Goal: Task Accomplishment & Management: Use online tool/utility

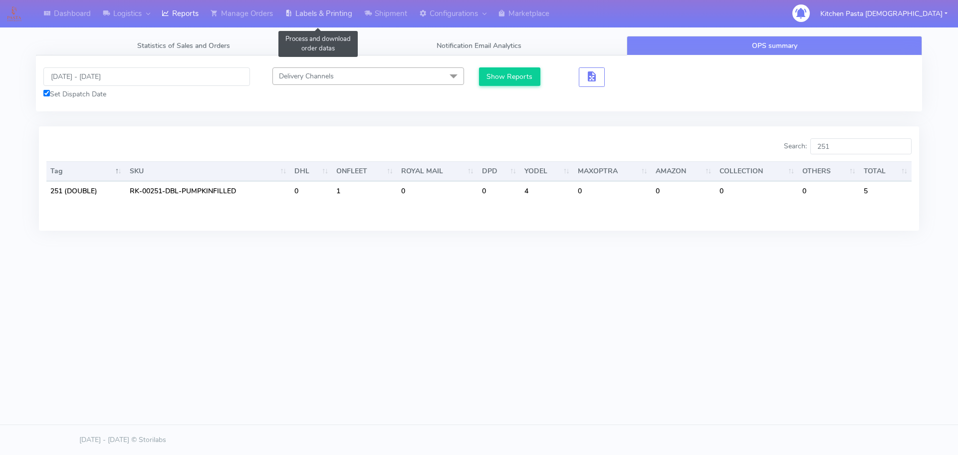
click at [332, 11] on link "Labels & Printing" at bounding box center [318, 13] width 79 height 27
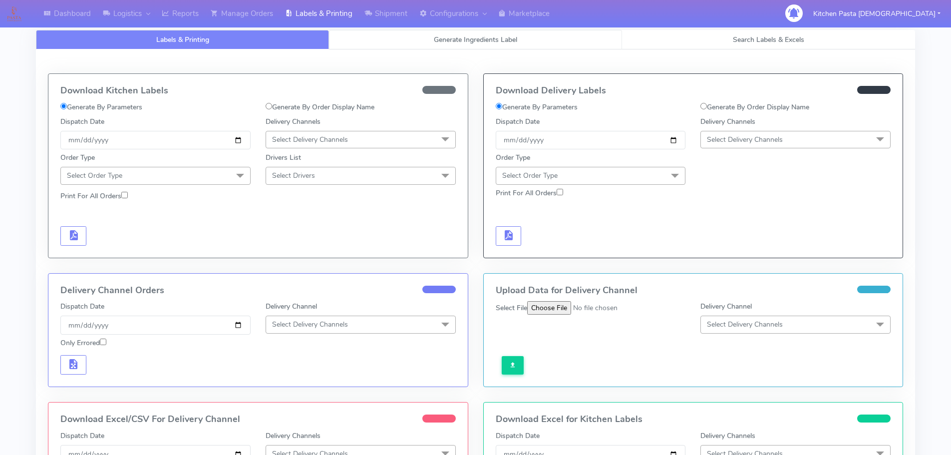
select select
click at [426, 43] on link "Generate Ingredients Label" at bounding box center [475, 39] width 293 height 19
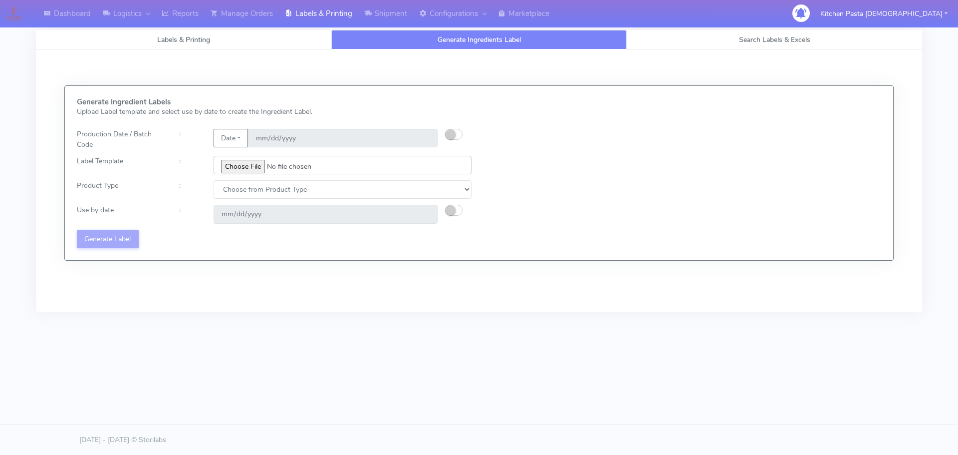
click at [242, 165] on input "file" at bounding box center [343, 165] width 258 height 18
type input "C:\fakepath\Ecom_240_V3.jpg"
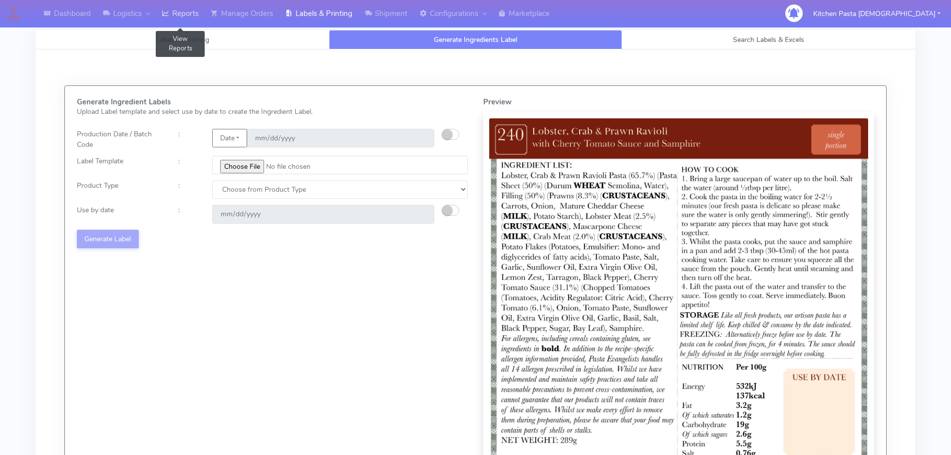
click at [181, 17] on link "Reports" at bounding box center [180, 13] width 49 height 27
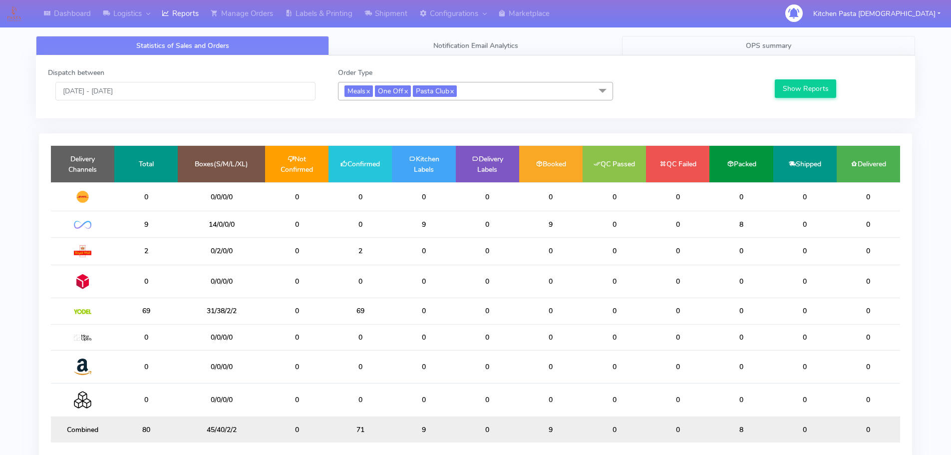
click at [670, 48] on link "OPS summary" at bounding box center [768, 45] width 293 height 19
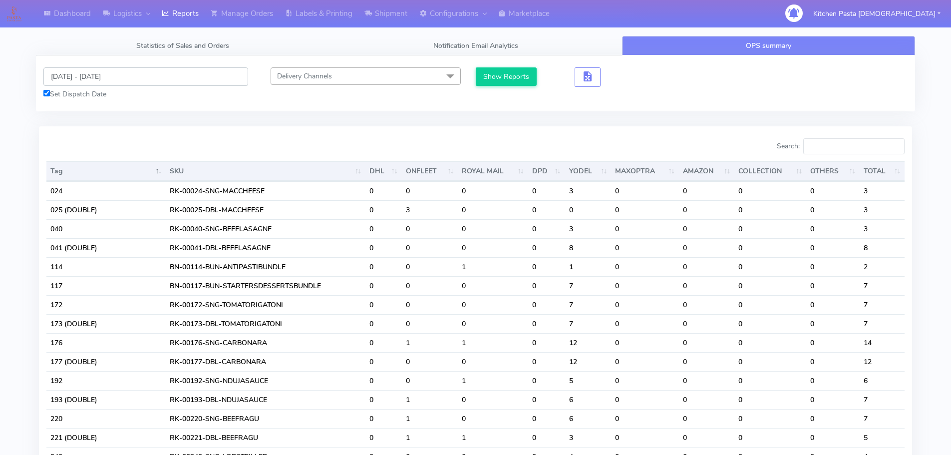
click at [105, 77] on input "10/10/2025 - 10/10/2025" at bounding box center [145, 76] width 205 height 18
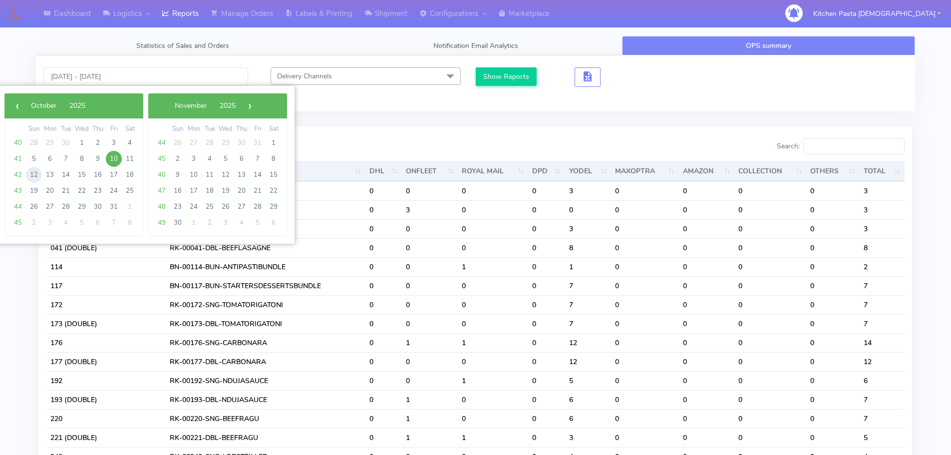
click at [37, 173] on span "12" at bounding box center [34, 175] width 16 height 16
type input "12/10/2025 - 12/10/2025"
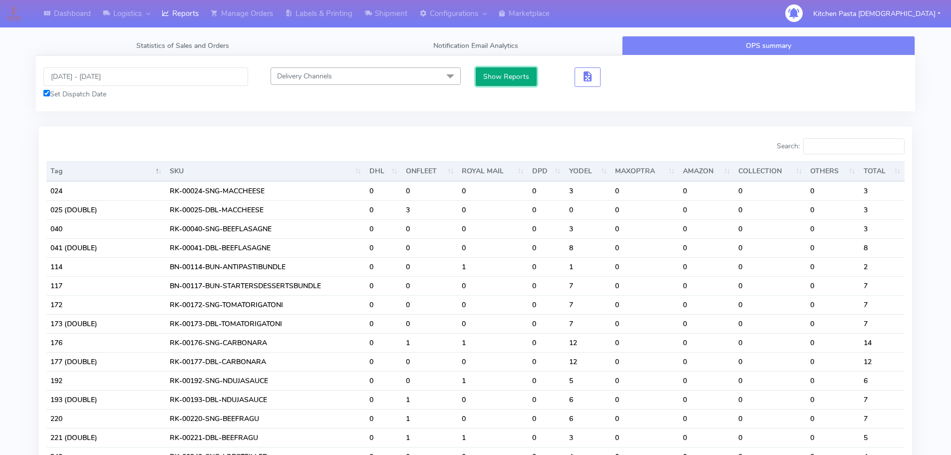
click at [517, 74] on button "Show Reports" at bounding box center [506, 76] width 61 height 18
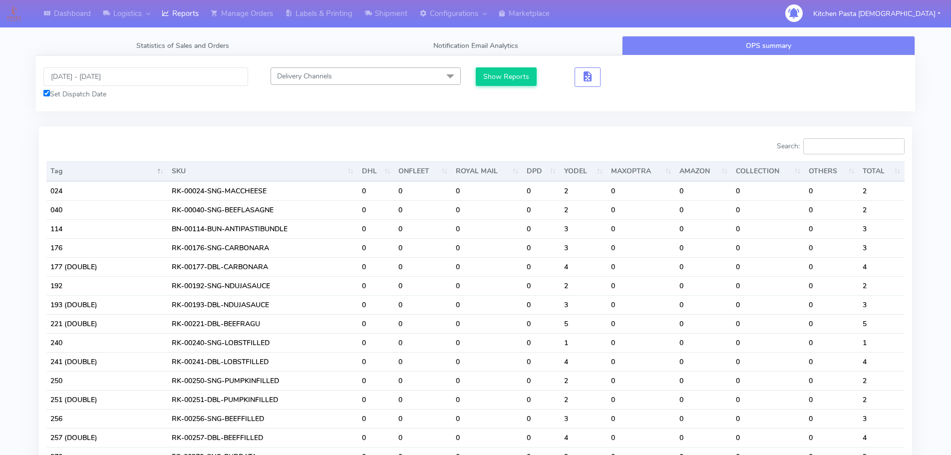
click at [825, 148] on input "Search:" at bounding box center [853, 146] width 101 height 16
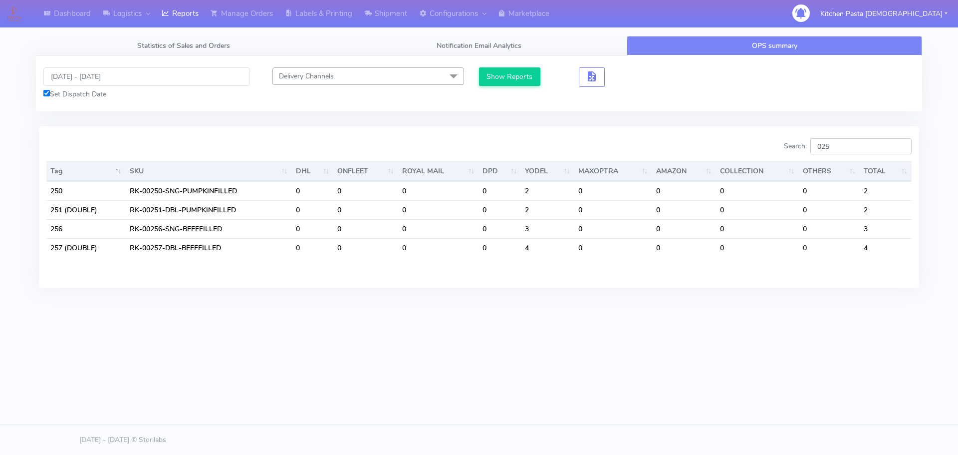
type input "025"
click at [66, 79] on input "12/10/2025 - 12/10/2025" at bounding box center [146, 76] width 207 height 18
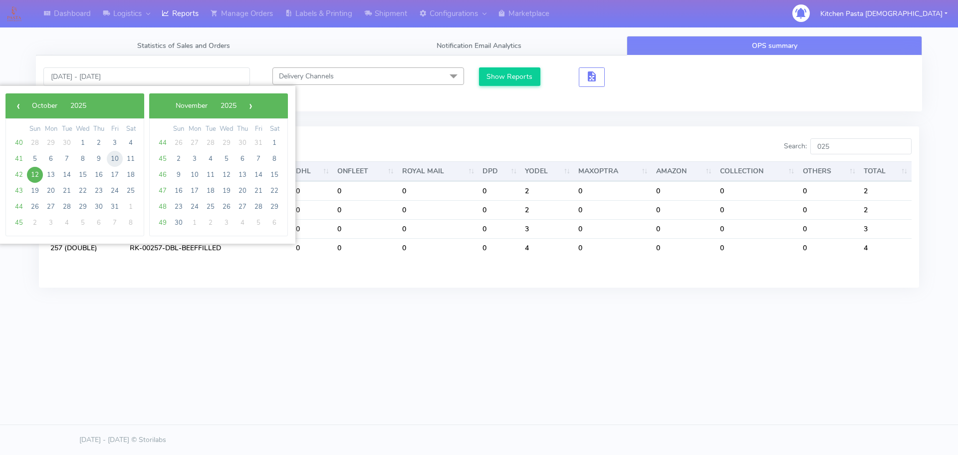
click at [118, 161] on span "10" at bounding box center [115, 159] width 16 height 16
type input "10/10/2025 - 10/10/2025"
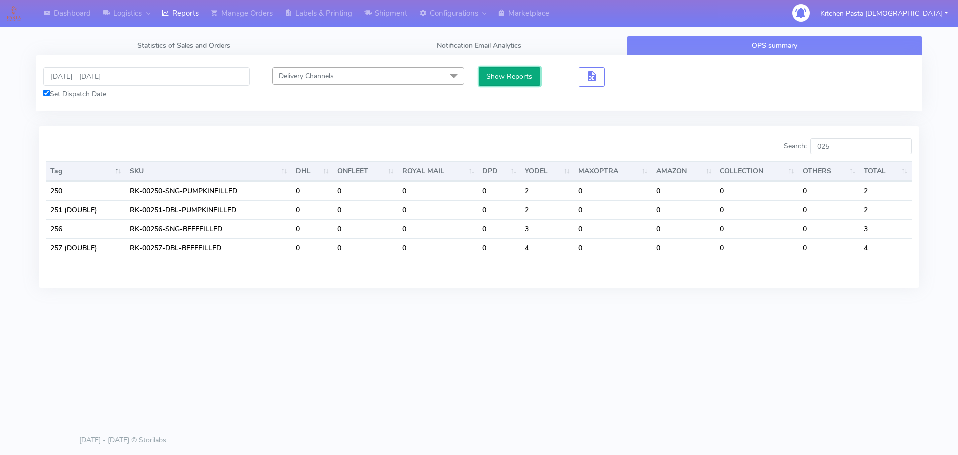
click at [526, 72] on button "Show Reports" at bounding box center [509, 76] width 61 height 18
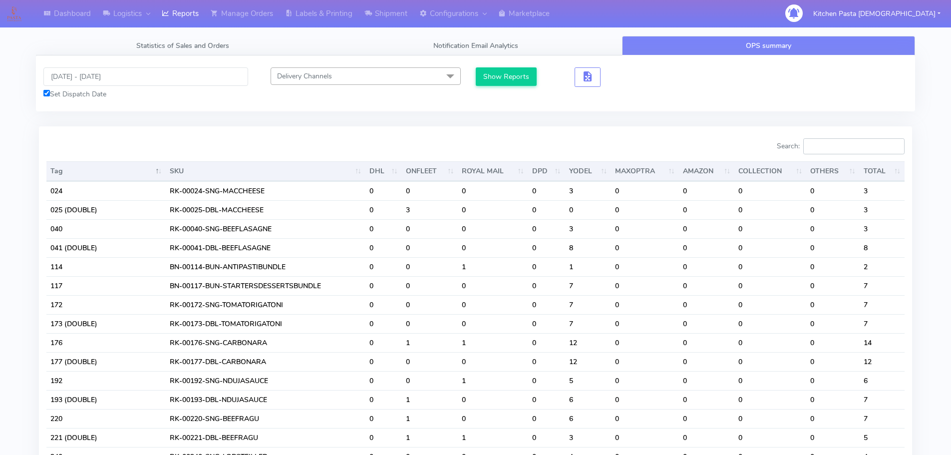
click at [850, 147] on input "Search:" at bounding box center [853, 146] width 101 height 16
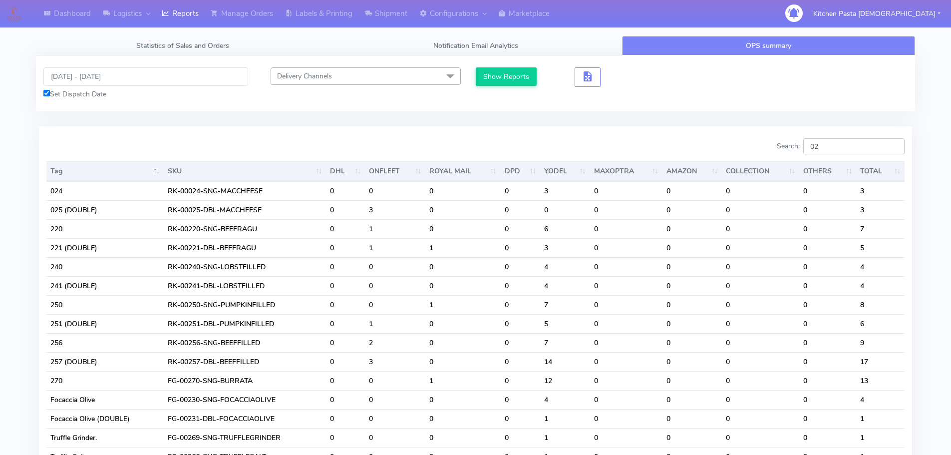
type input "0"
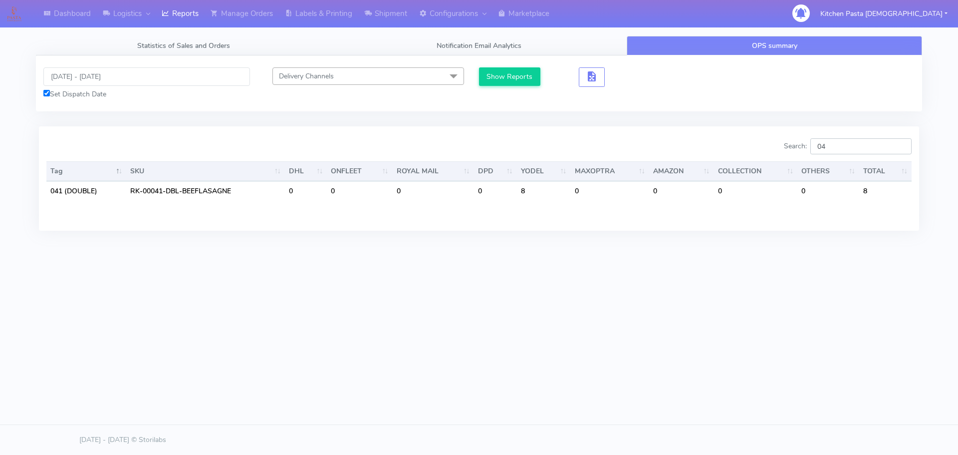
type input "0"
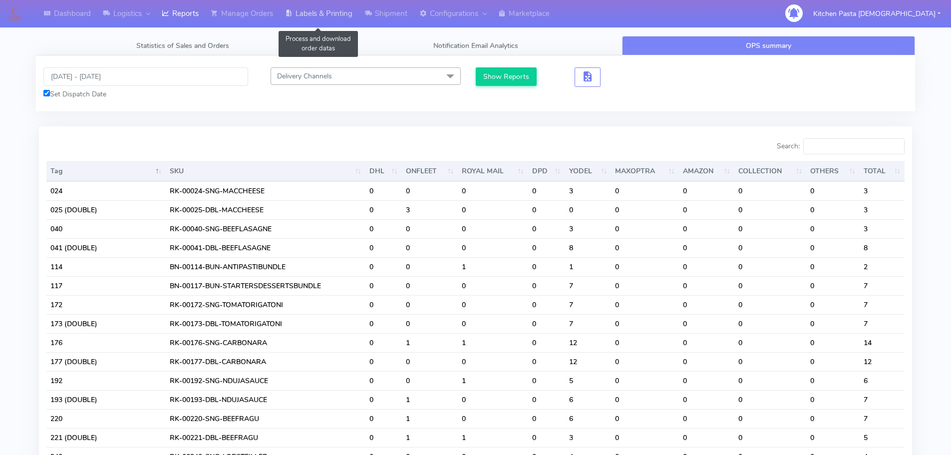
click at [319, 14] on link "Labels & Printing" at bounding box center [318, 13] width 79 height 27
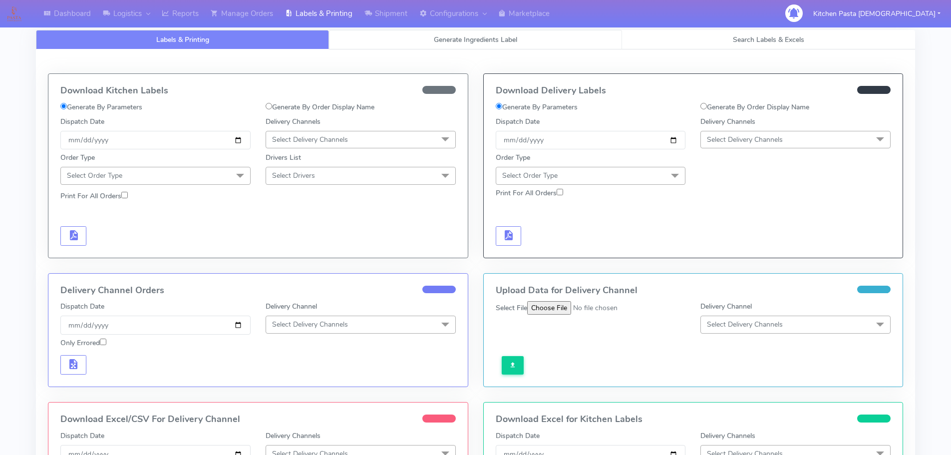
click at [396, 33] on link "Generate Ingredients Label" at bounding box center [475, 39] width 293 height 19
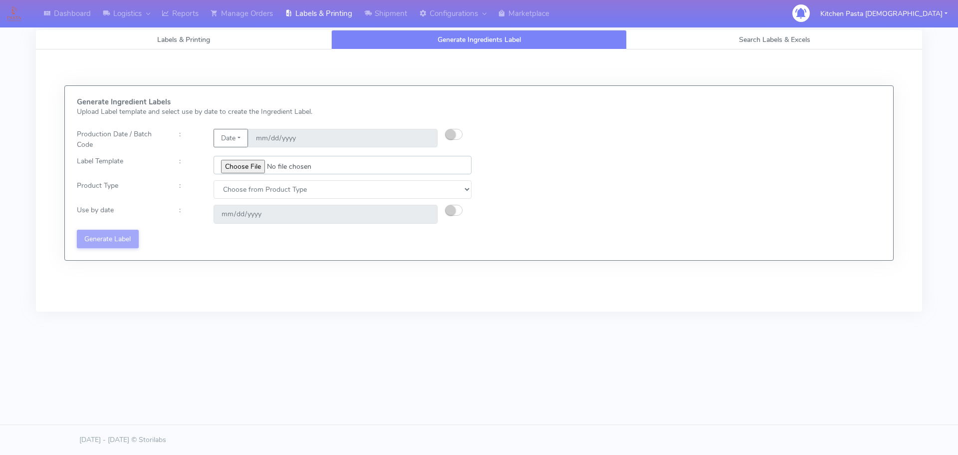
click at [245, 163] on input "file" at bounding box center [343, 165] width 258 height 18
type input "C:\fakepath\Ecom_240_V3.jpg"
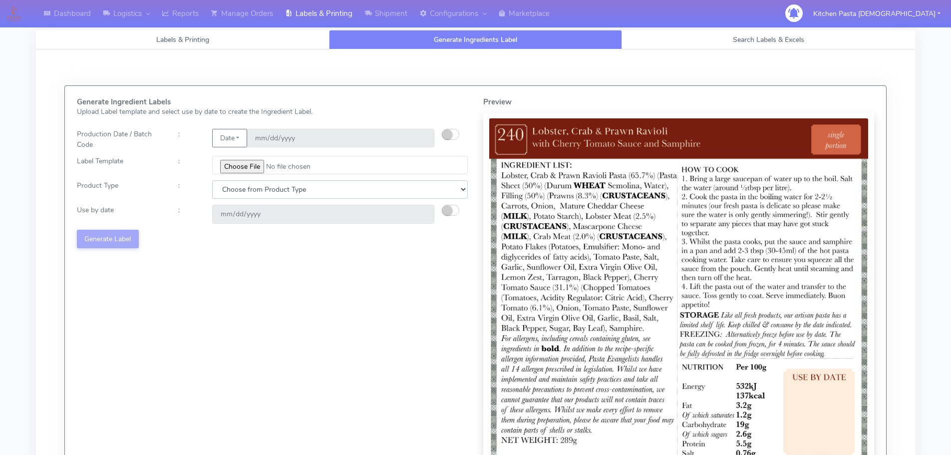
drag, startPoint x: 231, startPoint y: 192, endPoint x: 231, endPoint y: 197, distance: 5.5
click at [231, 192] on select "Choose from Product Type ECOM ERETAIL CIRCULAR CIRC_DESERTS LASAGNE" at bounding box center [339, 189] width 255 height 18
select select "0"
click at [212, 180] on select "Choose from Product Type ECOM ERETAIL CIRCULAR CIRC_DESERTS LASAGNE" at bounding box center [339, 189] width 255 height 18
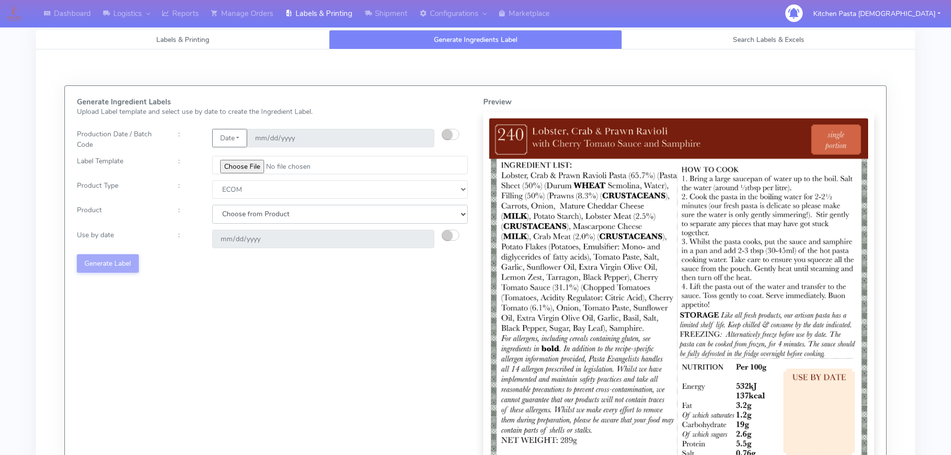
click at [231, 208] on select "Choose from Product PLAIN PASTA (EXCEPT HURRA) HURRA FILLED PASTA BUTTER (INTER…" at bounding box center [339, 214] width 255 height 18
select select "0"
click at [212, 205] on select "Choose from Product PLAIN PASTA (EXCEPT HURRA) HURRA FILLED PASTA BUTTER (INTER…" at bounding box center [339, 214] width 255 height 18
click at [442, 234] on div at bounding box center [459, 239] width 34 height 18
click at [442, 235] on small "button" at bounding box center [447, 235] width 10 height 10
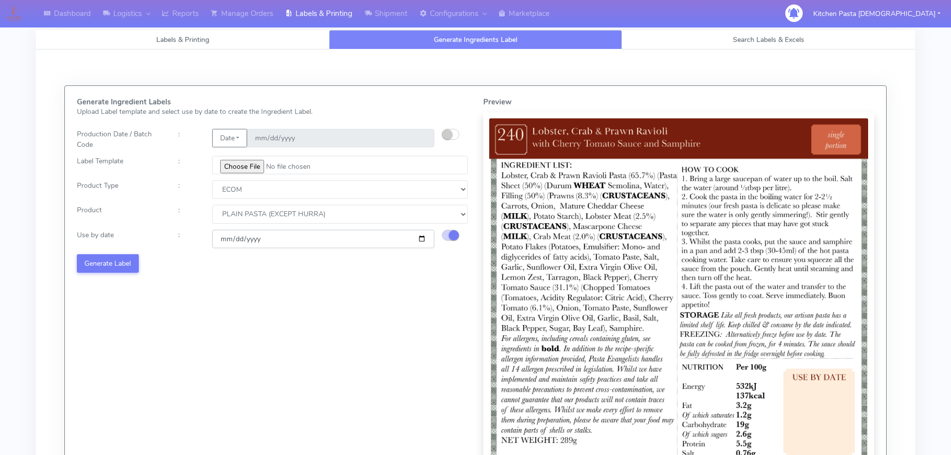
click at [418, 239] on input "[DATE]" at bounding box center [323, 239] width 222 height 18
type input "2025-10-18"
click at [119, 253] on div "Generate Ingredient Labels Upload Label template and select use by date to crea…" at bounding box center [272, 300] width 406 height 405
click at [92, 265] on button "Generate Label" at bounding box center [108, 263] width 62 height 18
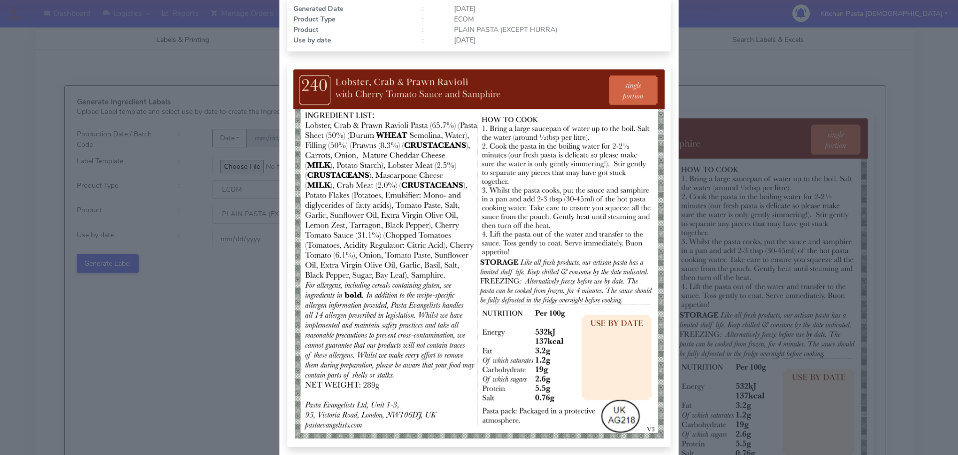
scroll to position [103, 0]
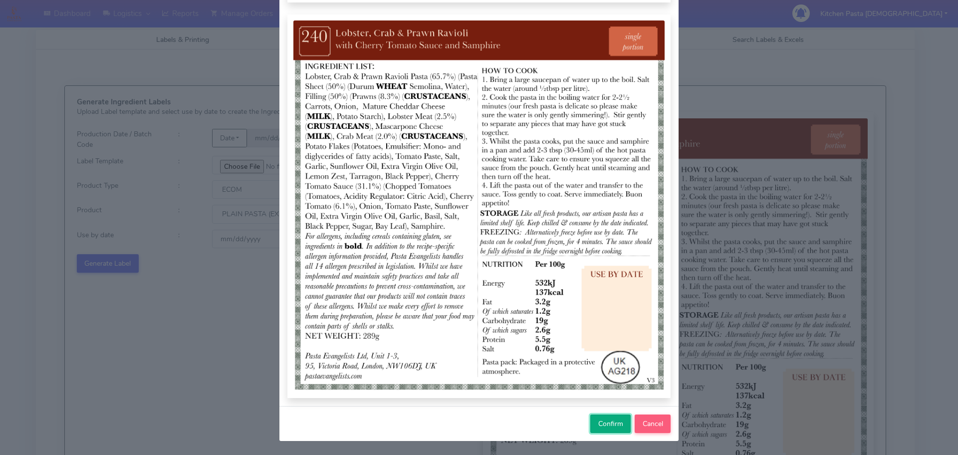
click at [603, 423] on span "Confirm" at bounding box center [610, 423] width 25 height 9
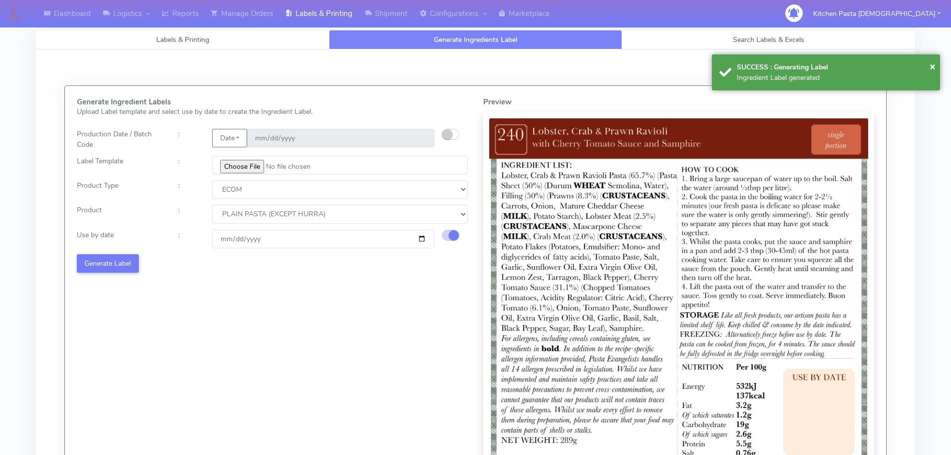
select select
click at [260, 151] on div "Generate Ingredient Labels Upload Label template and select use by date to crea…" at bounding box center [274, 302] width 410 height 409
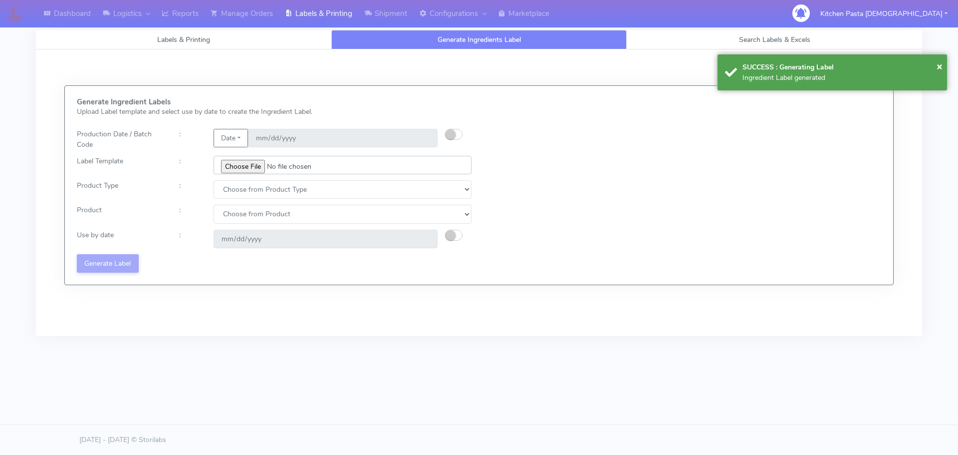
click at [260, 174] on input "file" at bounding box center [343, 165] width 258 height 18
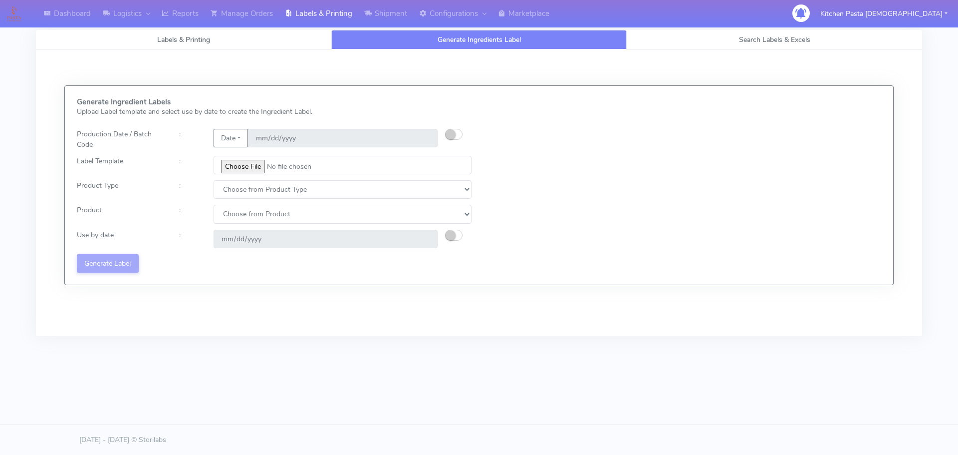
type input "C:\fakepath\Ecom_241_V3.jpg"
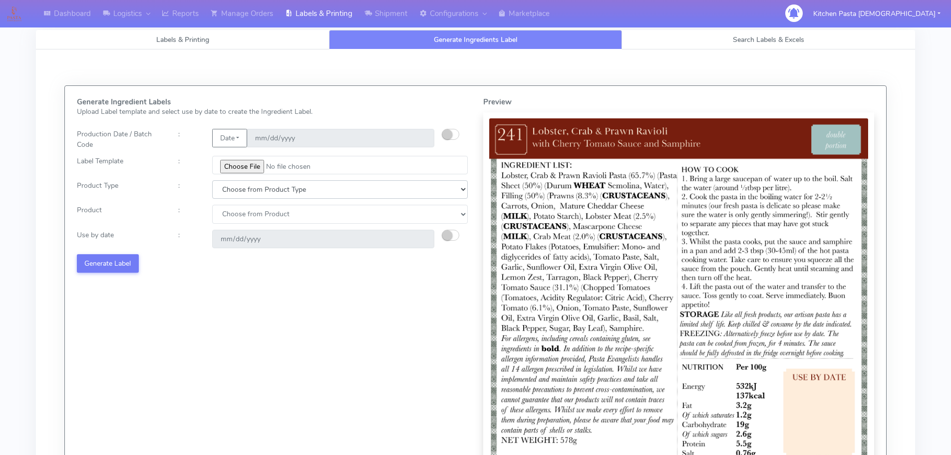
click at [248, 192] on select "Choose from Product Type ECOM ERETAIL CIRCULAR CIRC_DESERTS LASAGNE" at bounding box center [339, 189] width 255 height 18
select select "0"
click at [212, 180] on select "Choose from Product Type ECOM ERETAIL CIRCULAR CIRC_DESERTS LASAGNE" at bounding box center [339, 189] width 255 height 18
drag, startPoint x: 241, startPoint y: 216, endPoint x: 241, endPoint y: 222, distance: 6.5
click at [241, 216] on select "Choose from Product PLAIN PASTA (EXCEPT HURRA) HURRA FILLED PASTA BUTTER (INTER…" at bounding box center [339, 214] width 255 height 18
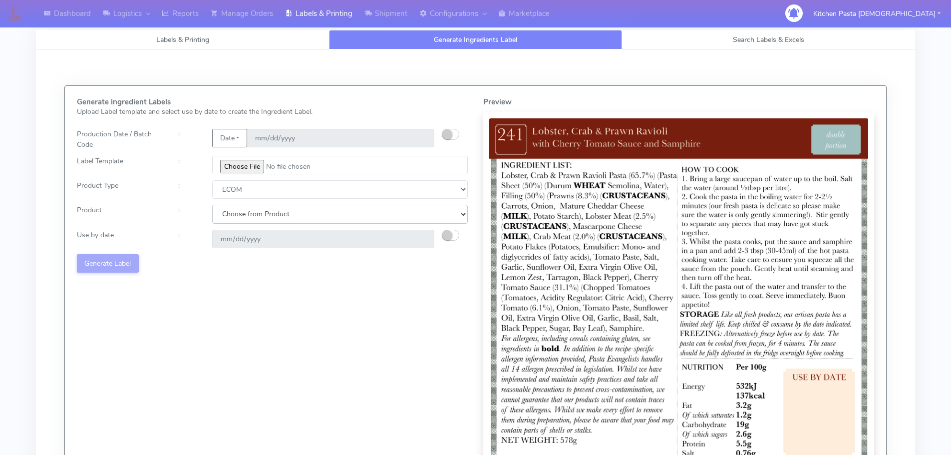
select select "0"
click at [212, 205] on select "Choose from Product PLAIN PASTA (EXCEPT HURRA) HURRA FILLED PASTA BUTTER (INTER…" at bounding box center [339, 214] width 255 height 18
click at [454, 235] on button "button" at bounding box center [450, 235] width 17 height 11
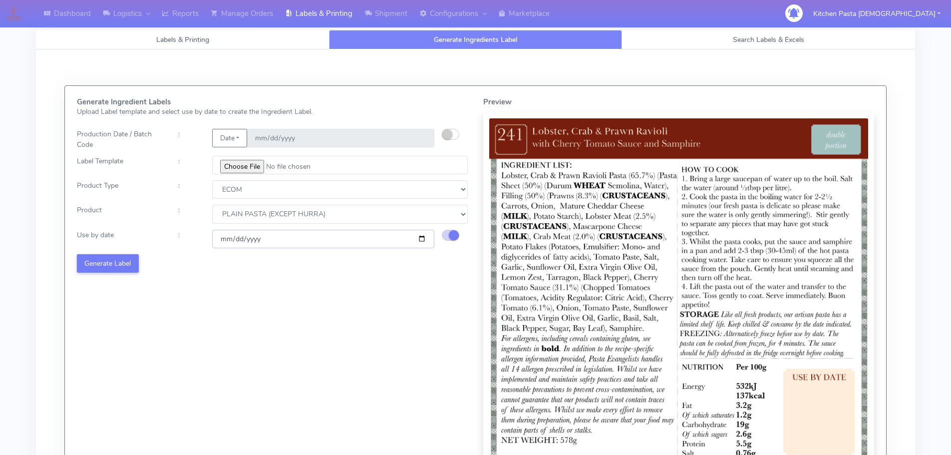
click at [419, 240] on input "[DATE]" at bounding box center [323, 239] width 222 height 18
type input "2025-10-18"
click at [108, 264] on button "Generate Label" at bounding box center [108, 263] width 62 height 18
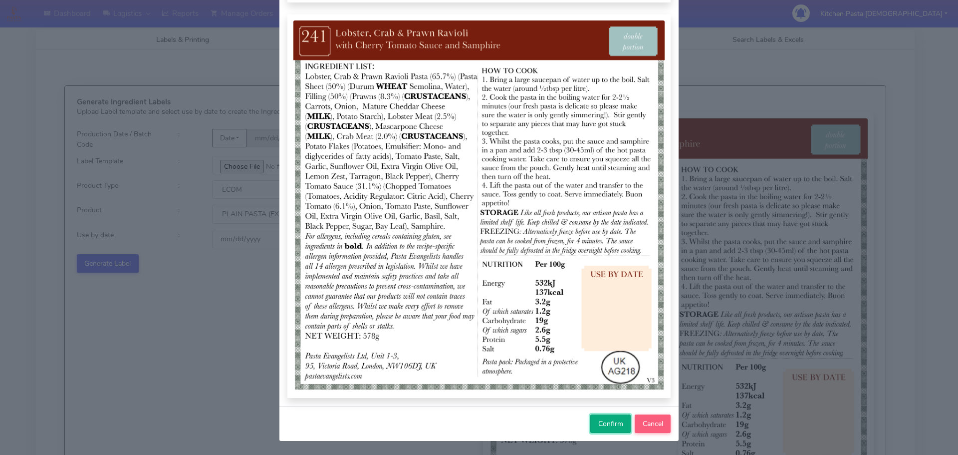
click at [595, 431] on button "Confirm" at bounding box center [610, 423] width 40 height 18
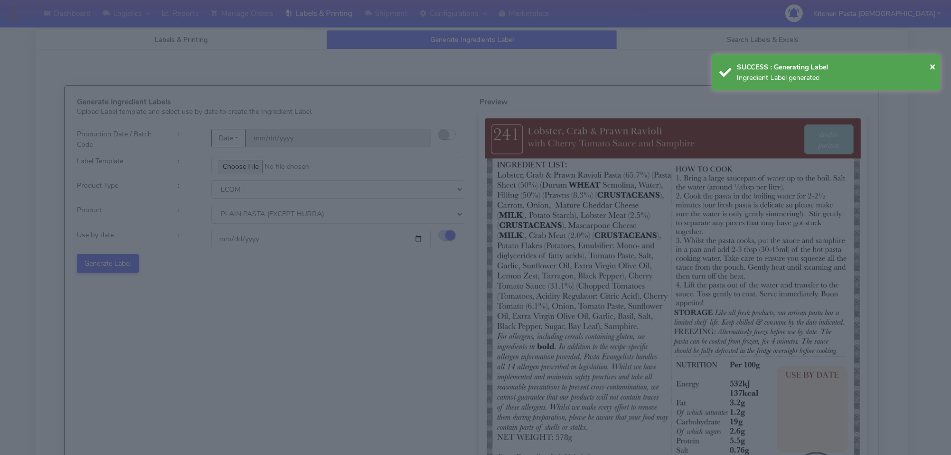
select select
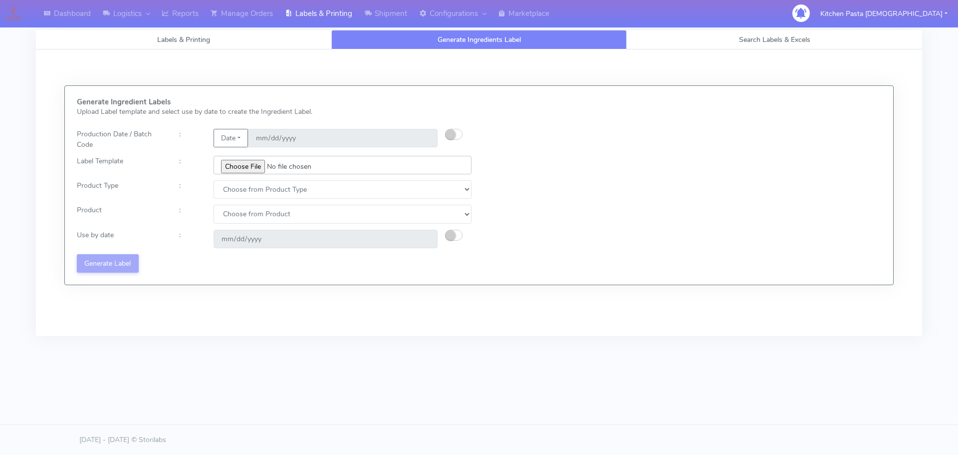
click at [247, 166] on input "file" at bounding box center [343, 165] width 258 height 18
type input "C:\fakepath\Ecom_256_V4.jpg"
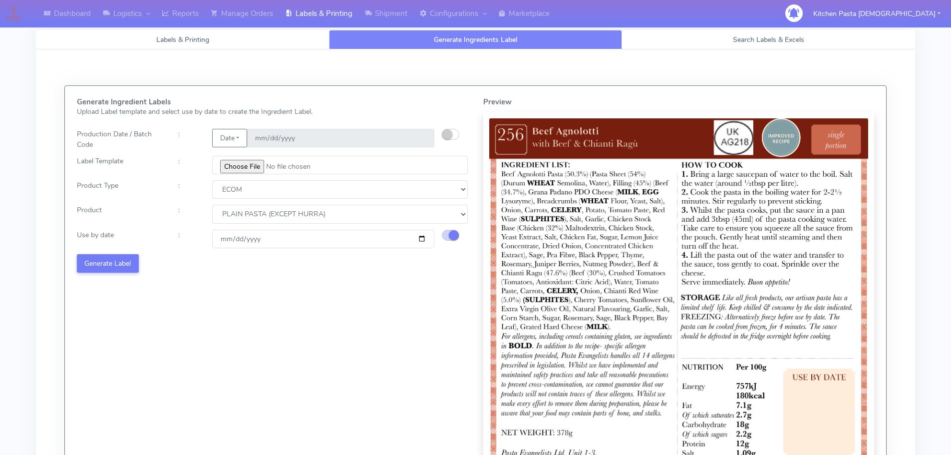
select select "0"
type input "[DATE]"
click at [103, 259] on button "Generate Label" at bounding box center [108, 263] width 62 height 18
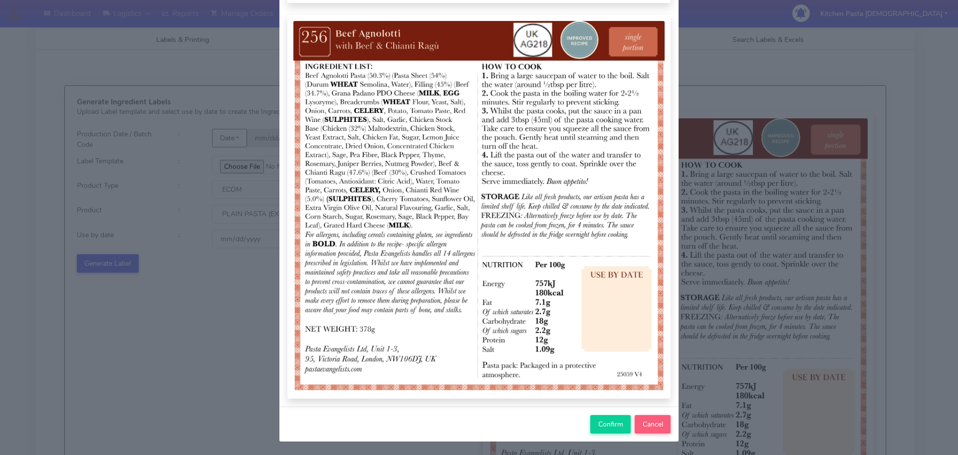
scroll to position [103, 0]
click at [607, 416] on button "Confirm" at bounding box center [610, 423] width 40 height 18
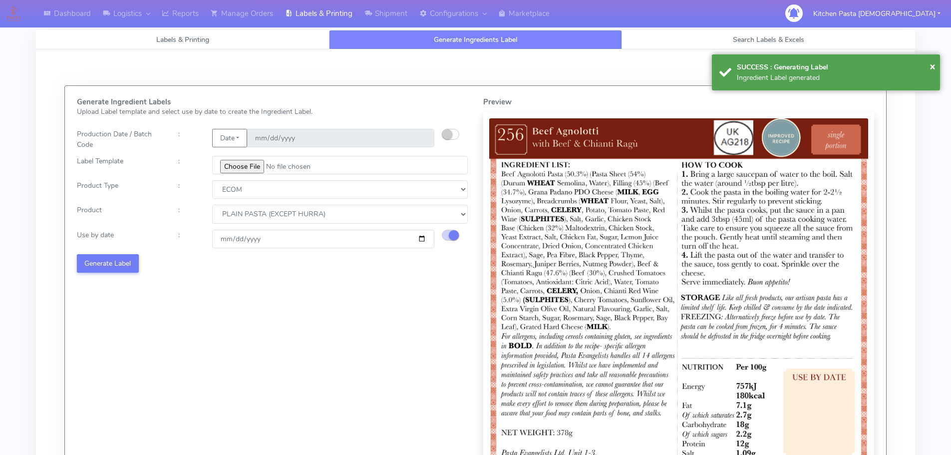
select select
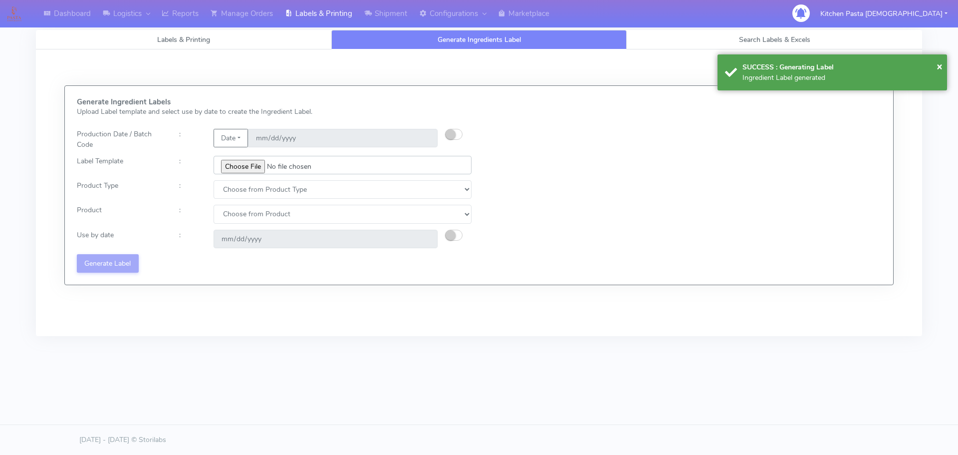
click at [241, 165] on input "file" at bounding box center [343, 165] width 258 height 18
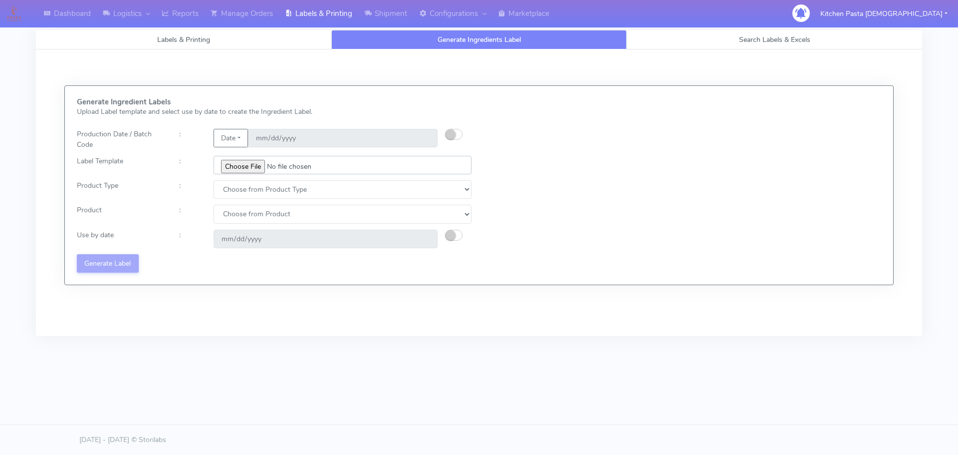
type input "C:\fakepath\Ecom_257_V4.jpg"
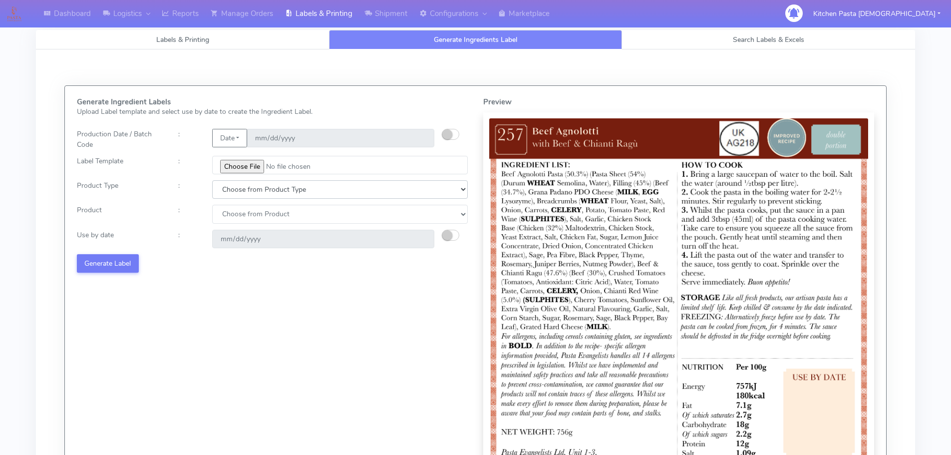
drag, startPoint x: 261, startPoint y: 182, endPoint x: 251, endPoint y: 198, distance: 18.6
click at [261, 182] on select "Choose from Product Type ECOM ERETAIL CIRCULAR CIRC_DESERTS LASAGNE" at bounding box center [339, 189] width 255 height 18
select select "0"
click at [212, 180] on select "Choose from Product Type ECOM ERETAIL CIRCULAR CIRC_DESERTS LASAGNE" at bounding box center [339, 189] width 255 height 18
drag, startPoint x: 243, startPoint y: 208, endPoint x: 240, endPoint y: 223, distance: 15.3
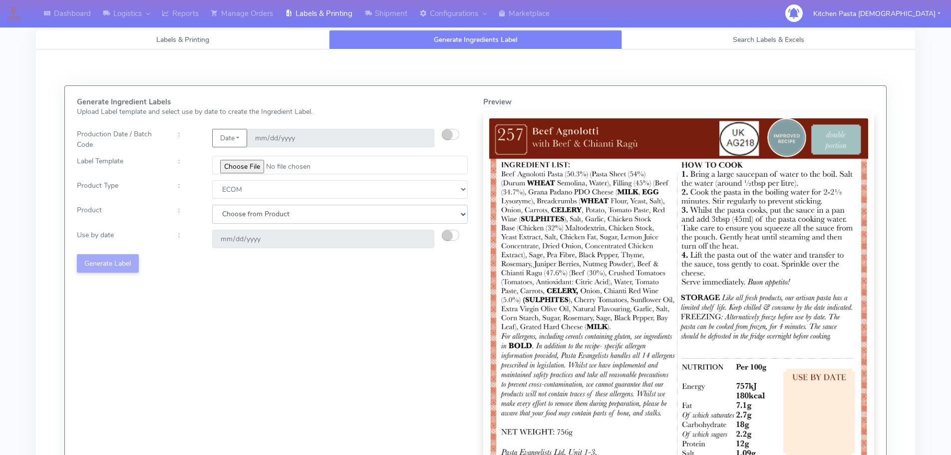
click at [243, 211] on select "Choose from Product PLAIN PASTA (EXCEPT HURRA) HURRA FILLED PASTA BUTTER (INTER…" at bounding box center [339, 214] width 255 height 18
select select "0"
click at [212, 205] on select "Choose from Product PLAIN PASTA (EXCEPT HURRA) HURRA FILLED PASTA BUTTER (INTER…" at bounding box center [339, 214] width 255 height 18
click at [451, 234] on small "button" at bounding box center [447, 235] width 10 height 10
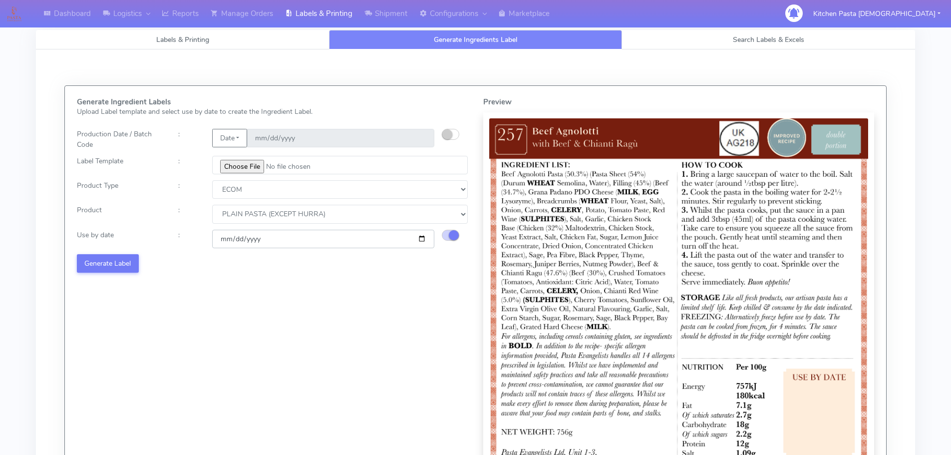
click at [419, 237] on input "[DATE]" at bounding box center [323, 239] width 222 height 18
type input "[DATE]"
click at [130, 259] on button "Generate Label" at bounding box center [108, 263] width 62 height 18
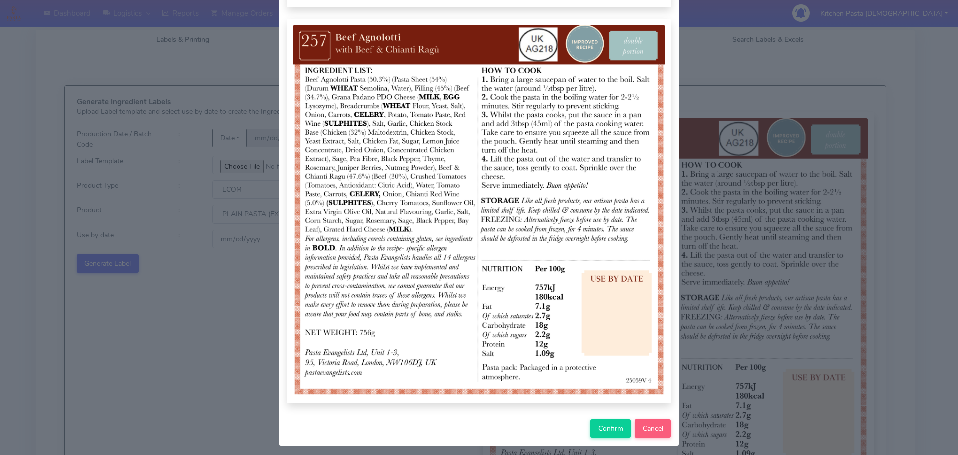
scroll to position [100, 0]
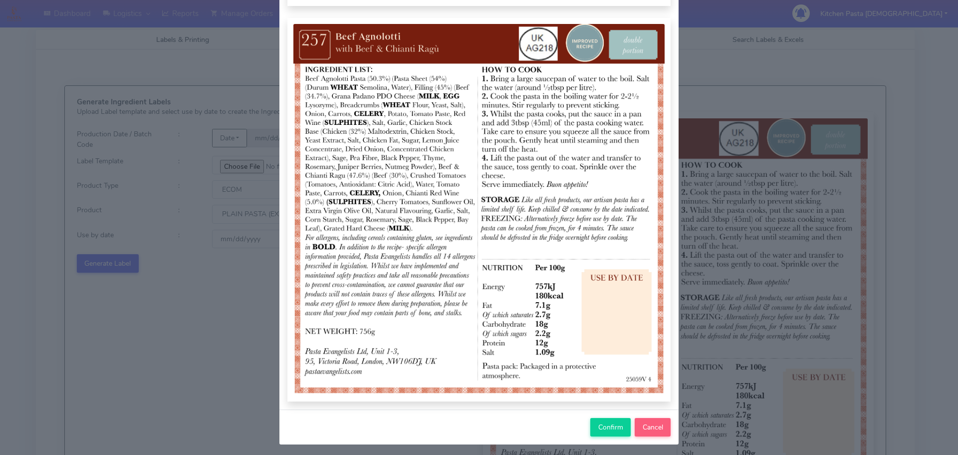
click at [597, 415] on div "Confirm Cancel" at bounding box center [478, 426] width 399 height 35
click at [598, 421] on button "Confirm" at bounding box center [610, 427] width 40 height 18
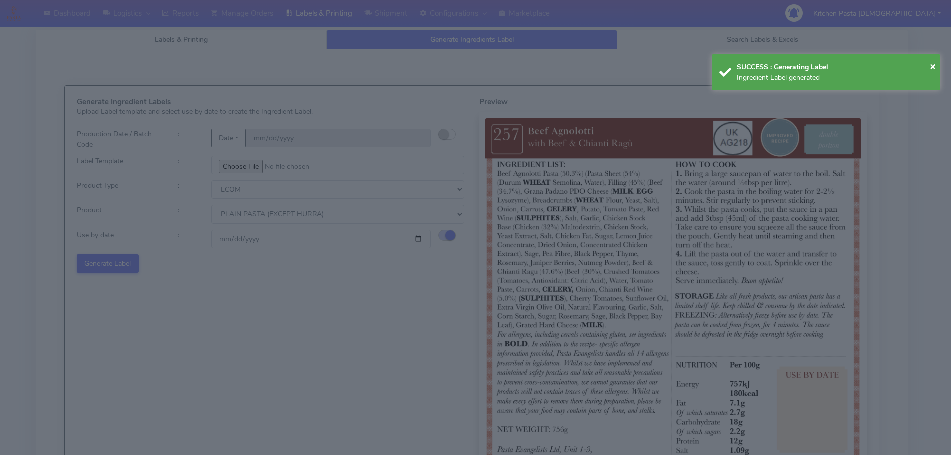
select select
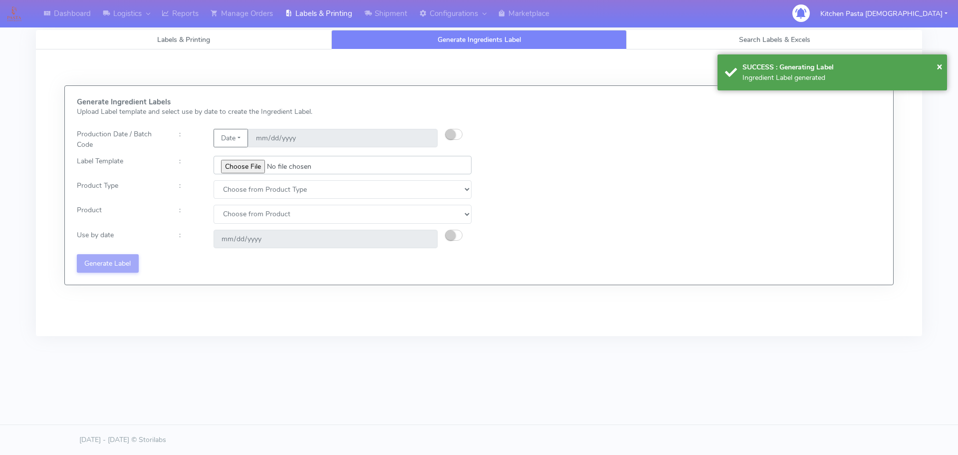
click at [249, 162] on input "file" at bounding box center [343, 165] width 258 height 18
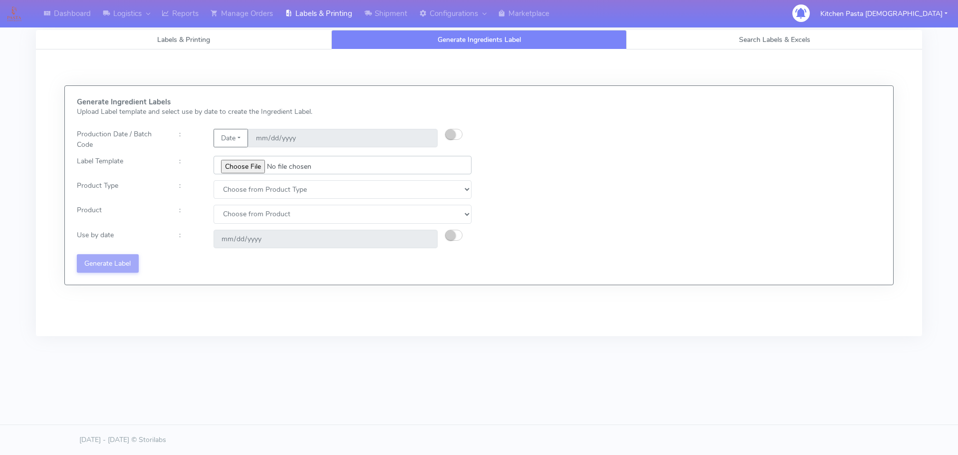
type input "C:\fakepath\Ecom_250_V3.jpg"
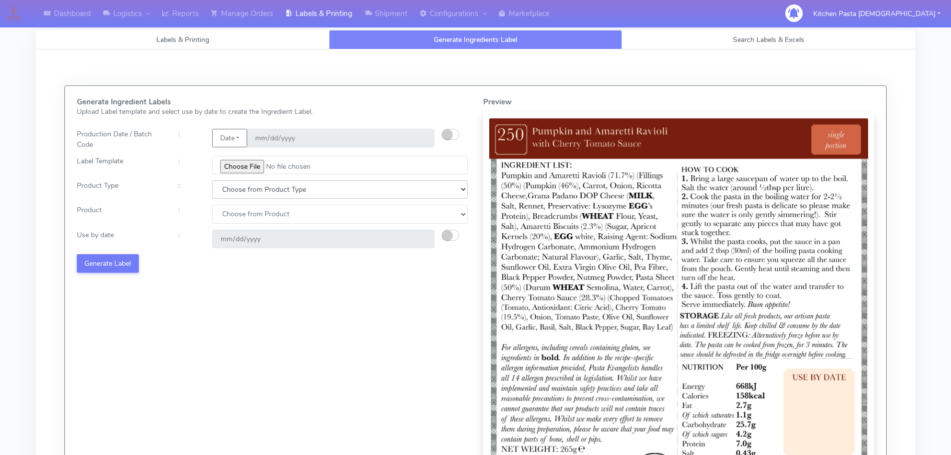
click at [239, 186] on select "Choose from Product Type ECOM ERETAIL CIRCULAR CIRC_DESERTS LASAGNE" at bounding box center [339, 189] width 255 height 18
select select "0"
click at [212, 180] on select "Choose from Product Type ECOM ERETAIL CIRCULAR CIRC_DESERTS LASAGNE" at bounding box center [339, 189] width 255 height 18
drag, startPoint x: 234, startPoint y: 213, endPoint x: 234, endPoint y: 223, distance: 9.5
click at [234, 213] on select "Choose from Product PLAIN PASTA (EXCEPT HURRA) HURRA FILLED PASTA BUTTER (INTER…" at bounding box center [339, 214] width 255 height 18
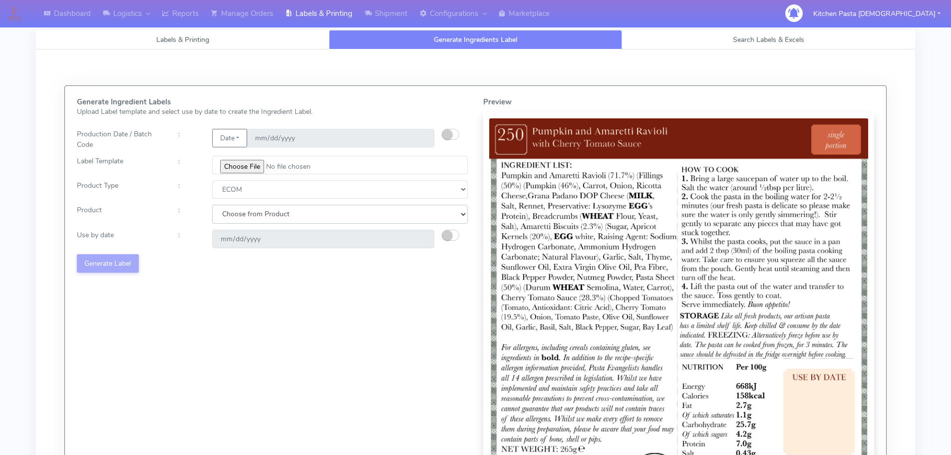
select select "0"
click at [212, 205] on select "Choose from Product PLAIN PASTA (EXCEPT HURRA) HURRA FILLED PASTA BUTTER (INTER…" at bounding box center [339, 214] width 255 height 18
click at [448, 236] on small "button" at bounding box center [447, 235] width 10 height 10
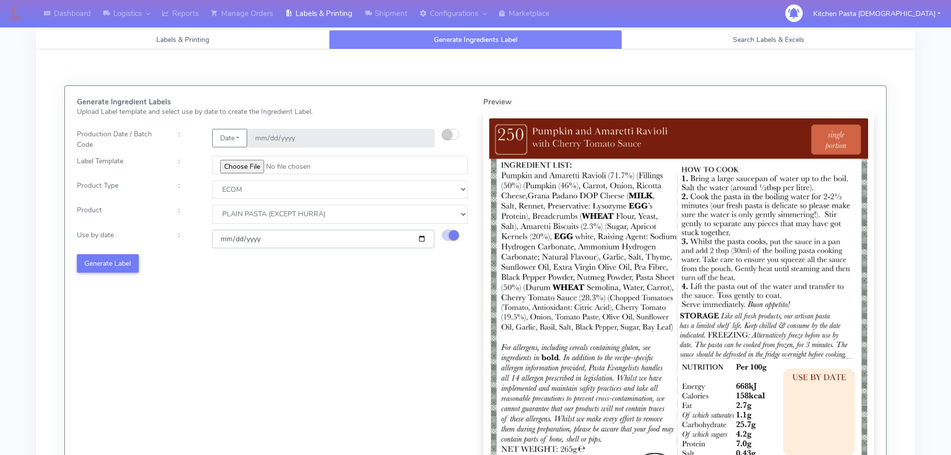
click at [423, 237] on input "[DATE]" at bounding box center [323, 239] width 222 height 18
type input "[DATE]"
click at [97, 255] on button "Generate Label" at bounding box center [108, 263] width 62 height 18
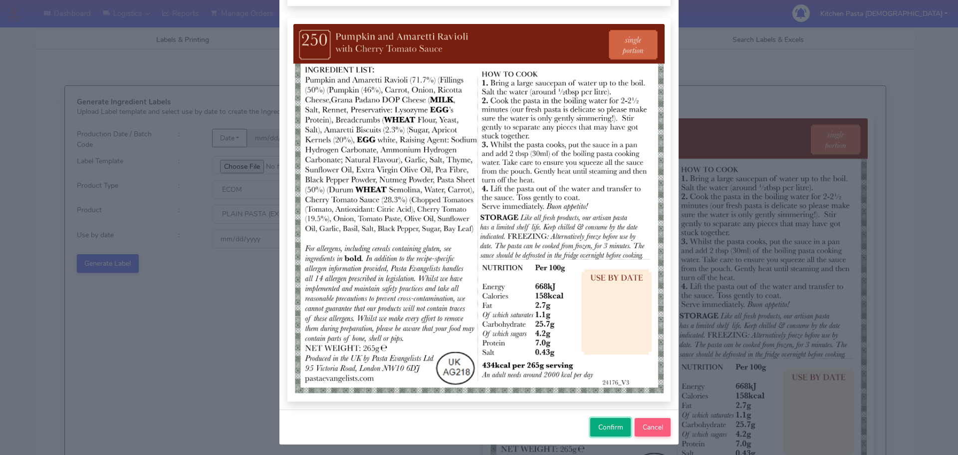
click at [600, 421] on button "Confirm" at bounding box center [610, 427] width 40 height 18
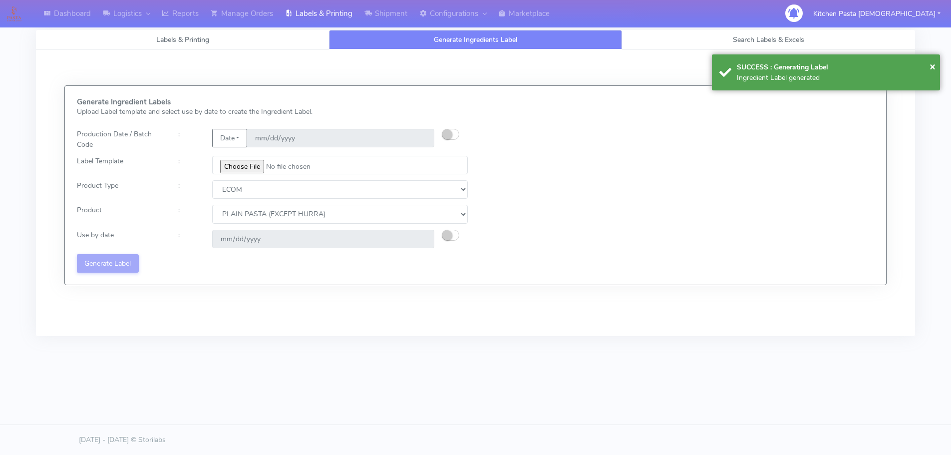
select select
click at [236, 164] on input "file" at bounding box center [343, 165] width 258 height 18
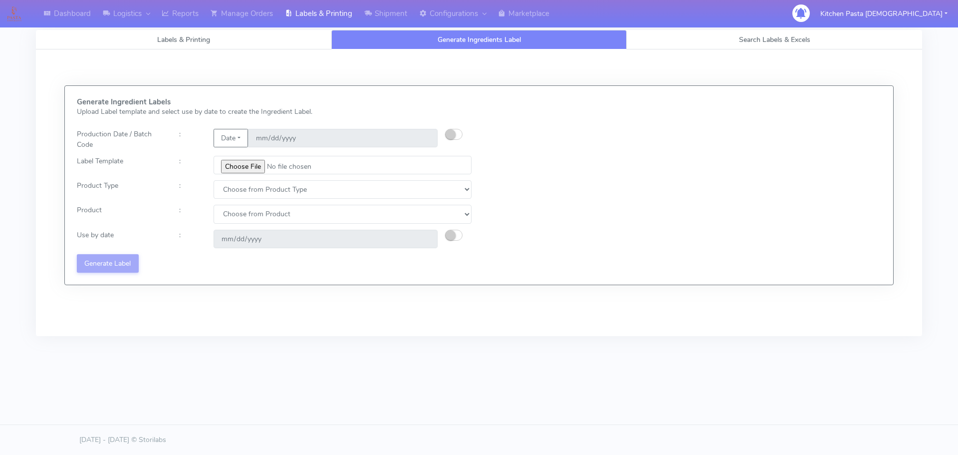
type input "C:\fakepath\Ecom_251_V3.jpg"
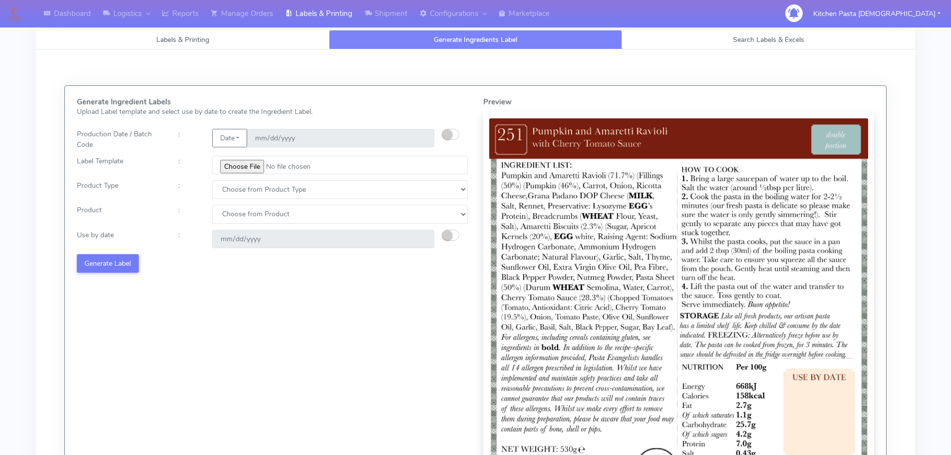
click at [218, 178] on div "Generate Ingredient Labels Upload Label template and select use by date to crea…" at bounding box center [272, 300] width 406 height 405
click at [224, 185] on select "Choose from Product Type ECOM ERETAIL CIRCULAR CIRC_DESERTS LASAGNE" at bounding box center [339, 189] width 255 height 18
select select "0"
click at [212, 180] on select "Choose from Product Type ECOM ERETAIL CIRCULAR CIRC_DESERTS LASAGNE" at bounding box center [339, 189] width 255 height 18
click at [238, 223] on select "Choose from Product PLAIN PASTA (EXCEPT HURRA) HURRA FILLED PASTA BUTTER (INTER…" at bounding box center [339, 214] width 255 height 18
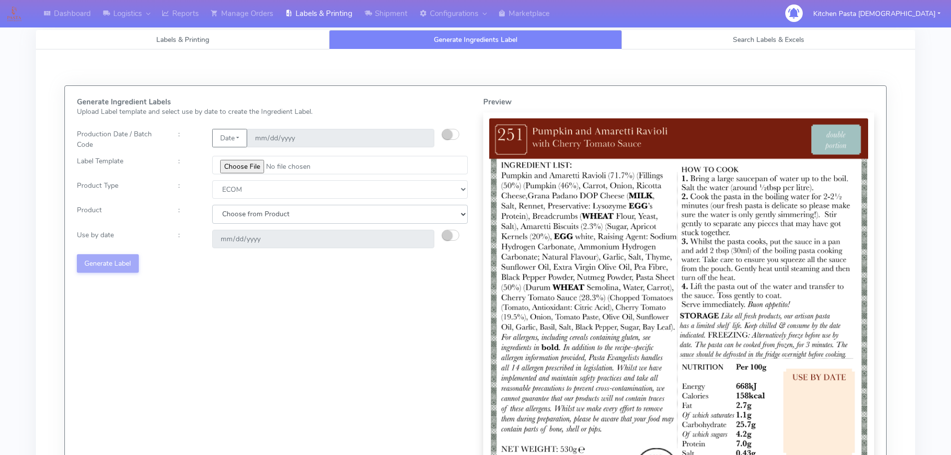
select select "0"
click at [212, 205] on select "Choose from Product PLAIN PASTA (EXCEPT HURRA) HURRA FILLED PASTA BUTTER (INTER…" at bounding box center [339, 214] width 255 height 18
click at [450, 233] on small "button" at bounding box center [447, 235] width 10 height 10
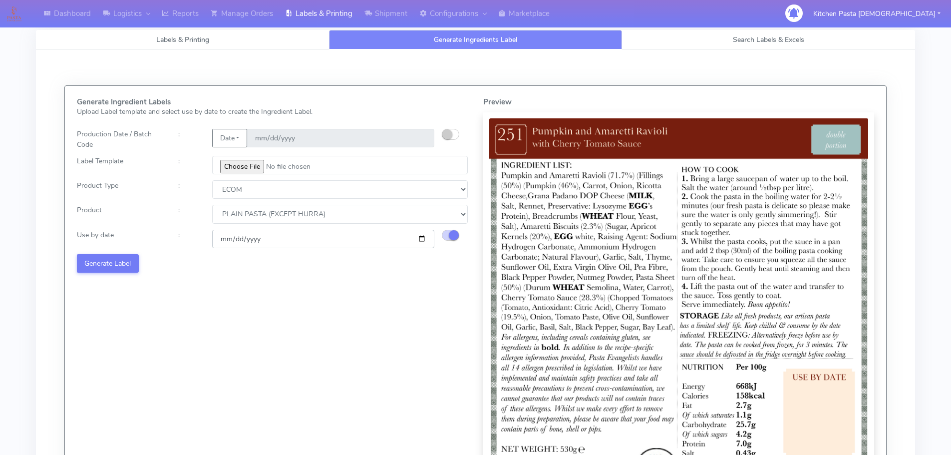
click at [424, 238] on input "[DATE]" at bounding box center [323, 239] width 222 height 18
type input "[DATE]"
click at [120, 268] on button "Generate Label" at bounding box center [108, 263] width 62 height 18
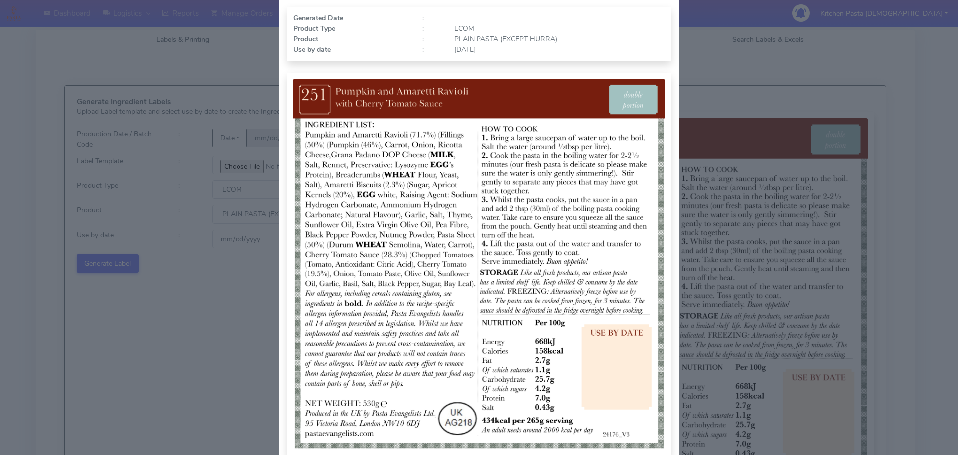
scroll to position [103, 0]
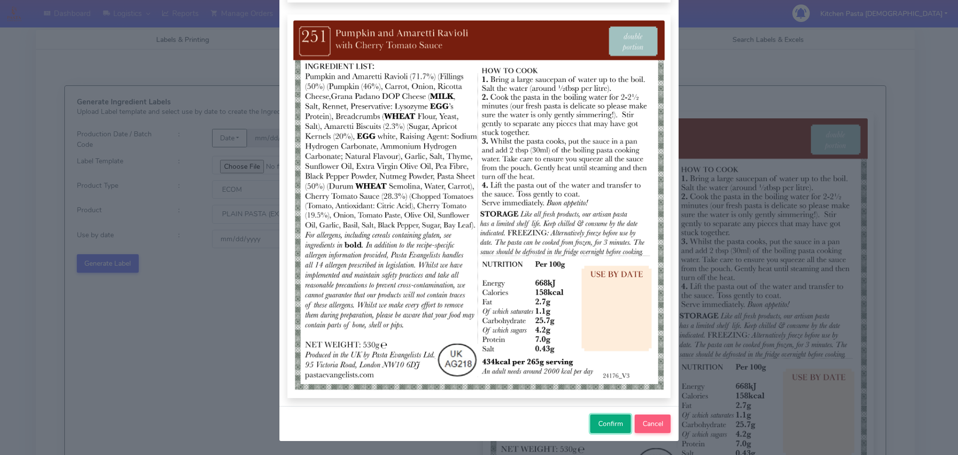
click at [607, 420] on span "Confirm" at bounding box center [610, 423] width 25 height 9
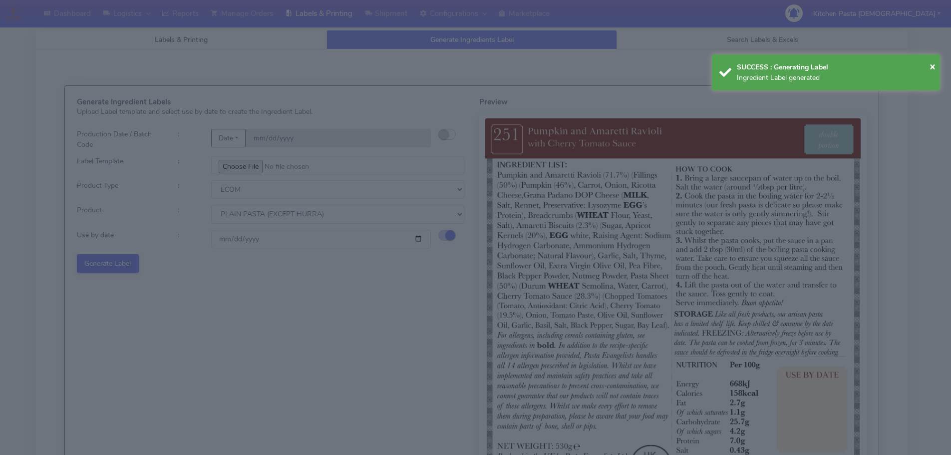
select select
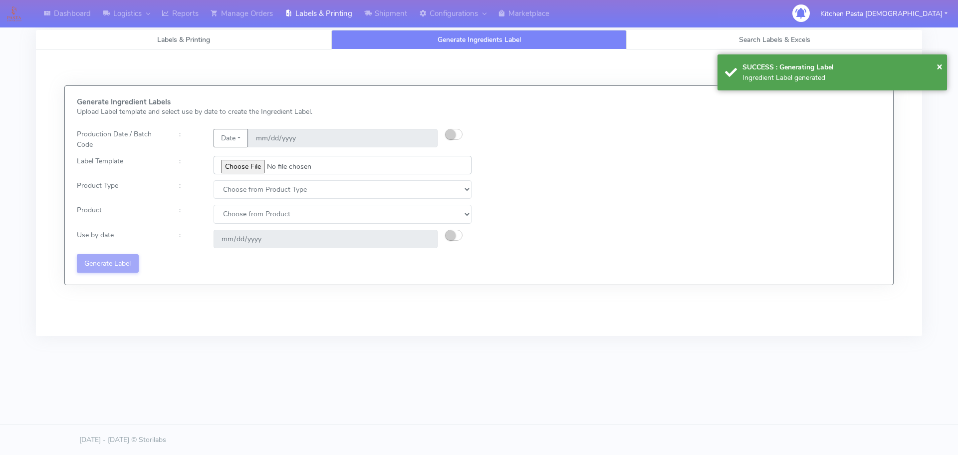
click at [252, 162] on input "file" at bounding box center [343, 165] width 258 height 18
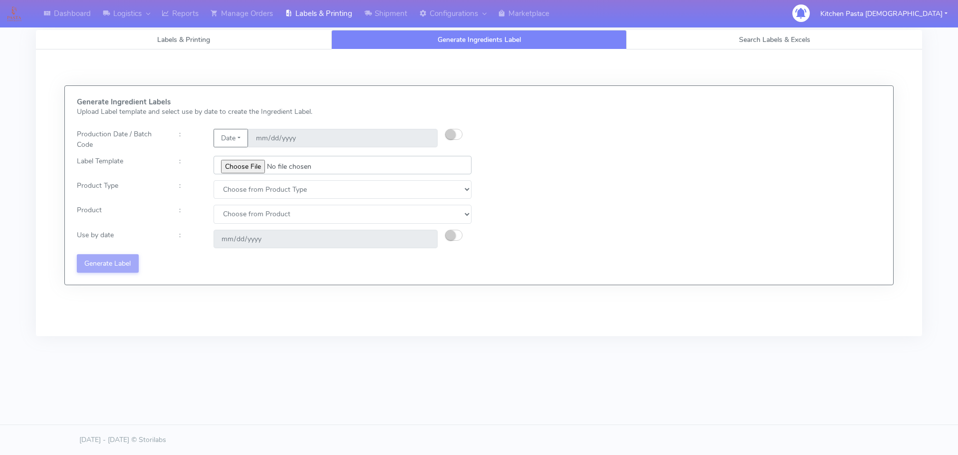
type input "C:\fakepath\Ecom_300_V2.jpg"
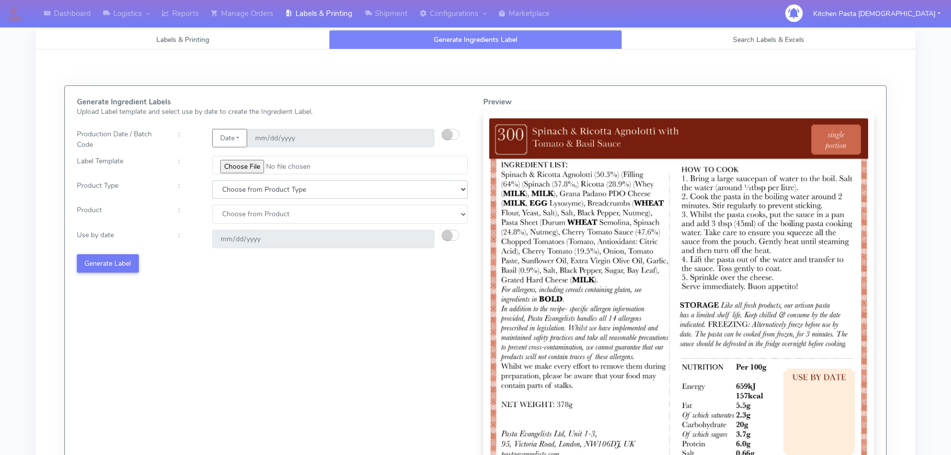
drag, startPoint x: 256, startPoint y: 194, endPoint x: 251, endPoint y: 198, distance: 7.5
click at [256, 194] on select "Choose from Product Type ECOM ERETAIL CIRCULAR CIRC_DESERTS LASAGNE" at bounding box center [339, 189] width 255 height 18
select select "0"
click at [212, 180] on select "Choose from Product Type ECOM ERETAIL CIRCULAR CIRC_DESERTS LASAGNE" at bounding box center [339, 189] width 255 height 18
drag, startPoint x: 238, startPoint y: 217, endPoint x: 238, endPoint y: 222, distance: 5.5
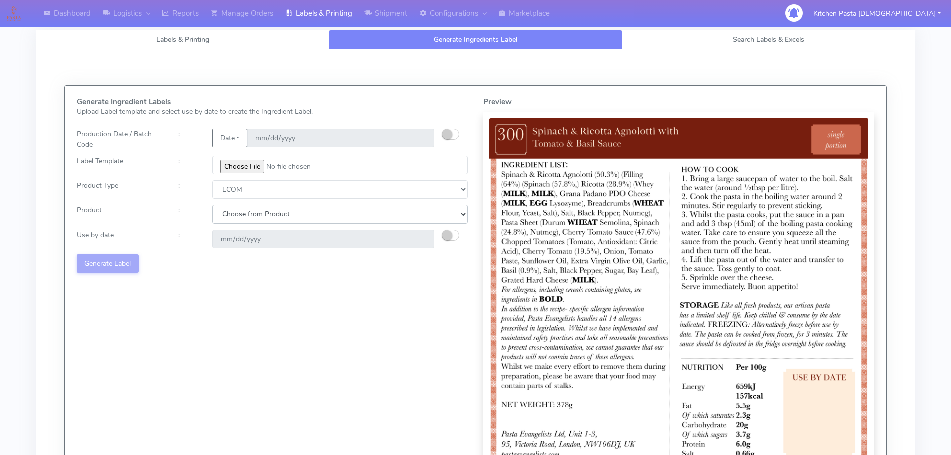
click at [238, 217] on select "Choose from Product PLAIN PASTA (EXCEPT HURRA) HURRA FILLED PASTA BUTTER (INTER…" at bounding box center [339, 214] width 255 height 18
select select "0"
click at [212, 205] on select "Choose from Product PLAIN PASTA (EXCEPT HURRA) HURRA FILLED PASTA BUTTER (INTER…" at bounding box center [339, 214] width 255 height 18
click at [438, 237] on div "[DATE]" at bounding box center [323, 239] width 237 height 18
click at [444, 237] on small "button" at bounding box center [447, 235] width 10 height 10
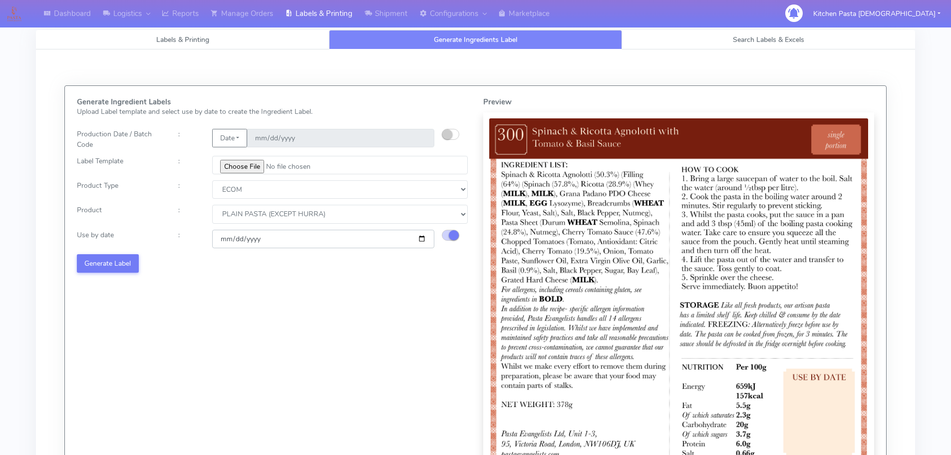
click at [414, 241] on input "[DATE]" at bounding box center [323, 239] width 222 height 18
click at [419, 239] on input "[DATE]" at bounding box center [323, 239] width 222 height 18
type input "[DATE]"
click at [106, 251] on div "Generate Ingredient Labels Upload Label template and select use by date to crea…" at bounding box center [272, 300] width 406 height 405
click at [129, 266] on button "Generate Label" at bounding box center [108, 263] width 62 height 18
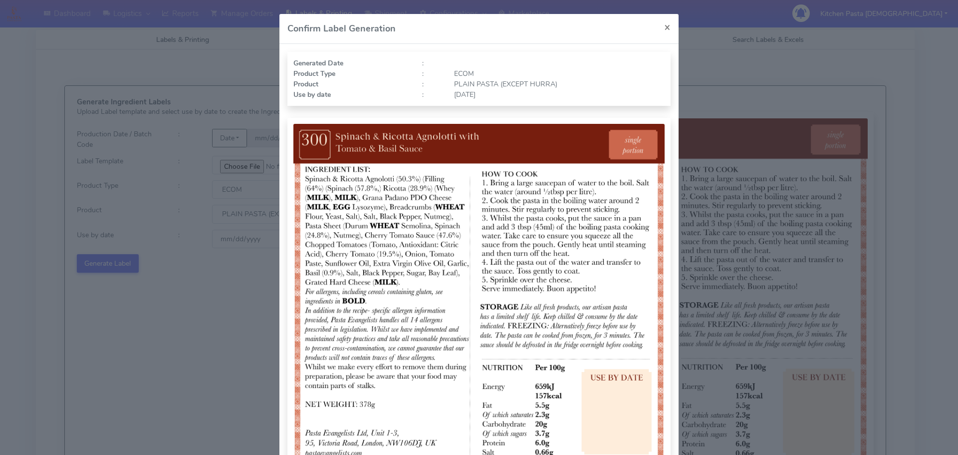
scroll to position [29, 0]
select select "0"
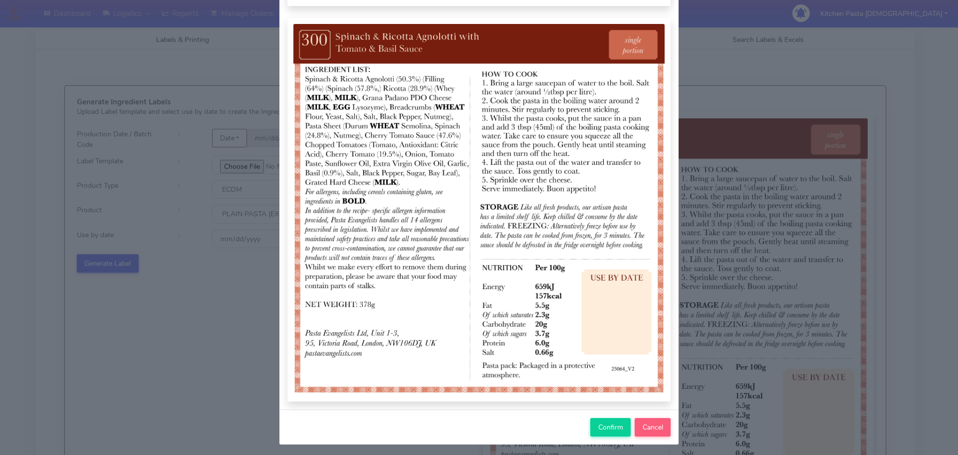
drag, startPoint x: 583, startPoint y: 424, endPoint x: 591, endPoint y: 426, distance: 8.1
click at [587, 425] on div "Confirm Cancel" at bounding box center [478, 426] width 399 height 35
click at [591, 426] on button "Confirm" at bounding box center [610, 427] width 40 height 18
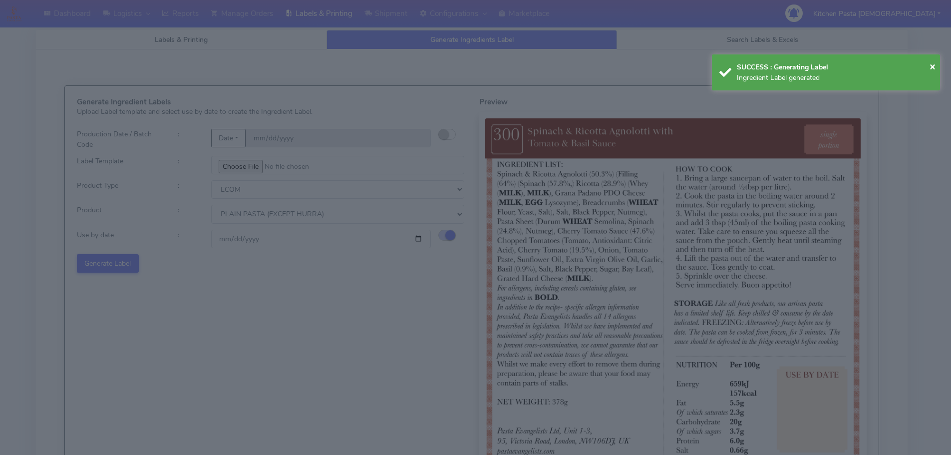
select select
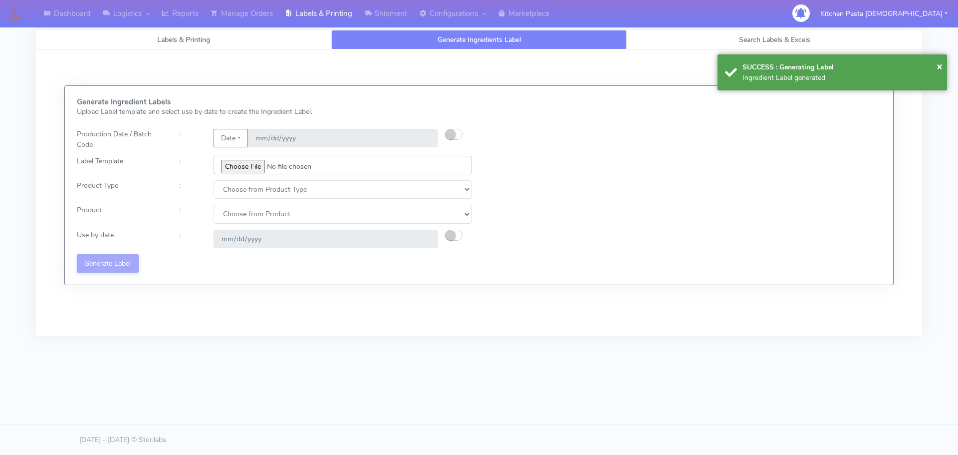
click at [243, 168] on input "file" at bounding box center [343, 165] width 258 height 18
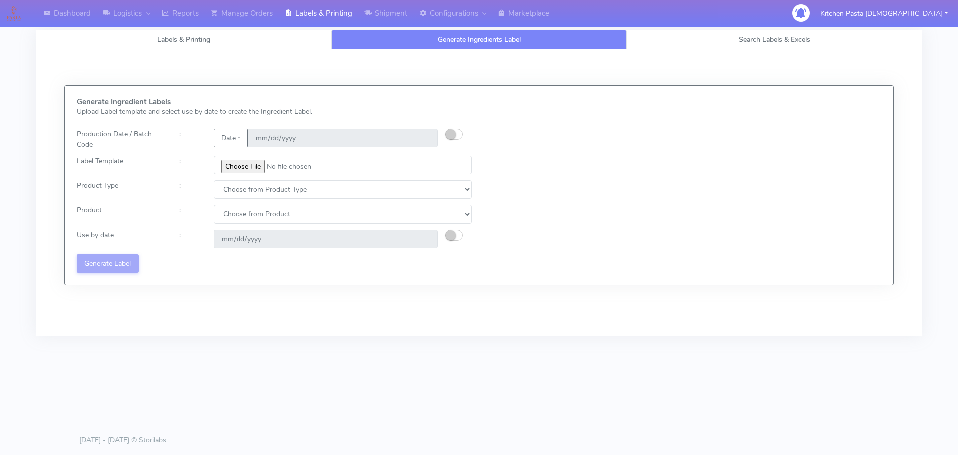
type input "C:\fakepath\Ecom_301_V2.jpg"
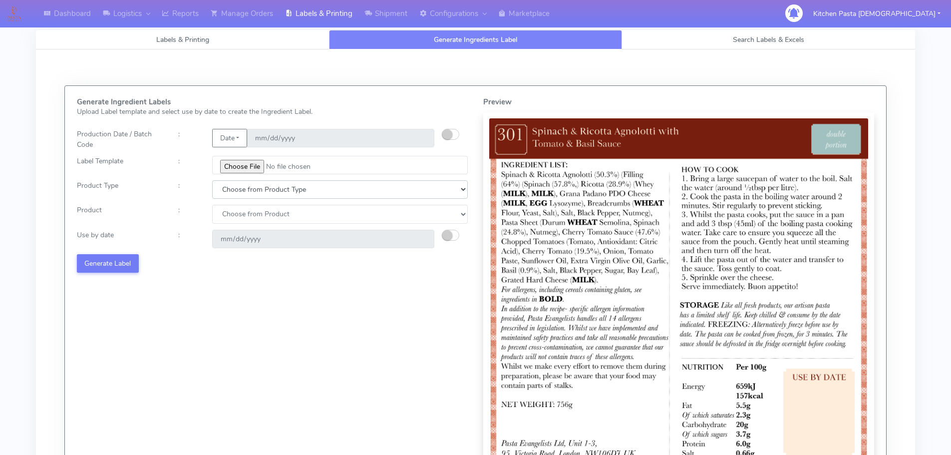
drag, startPoint x: 269, startPoint y: 197, endPoint x: 259, endPoint y: 197, distance: 10.0
click at [269, 197] on select "Choose from Product Type ECOM ERETAIL CIRCULAR CIRC_DESERTS LASAGNE" at bounding box center [339, 189] width 255 height 18
select select "0"
click at [212, 180] on select "Choose from Product Type ECOM ERETAIL CIRCULAR CIRC_DESERTS LASAGNE" at bounding box center [339, 189] width 255 height 18
click at [240, 221] on select "Choose from Product PLAIN PASTA (EXCEPT HURRA) HURRA FILLED PASTA BUTTER (INTER…" at bounding box center [339, 214] width 255 height 18
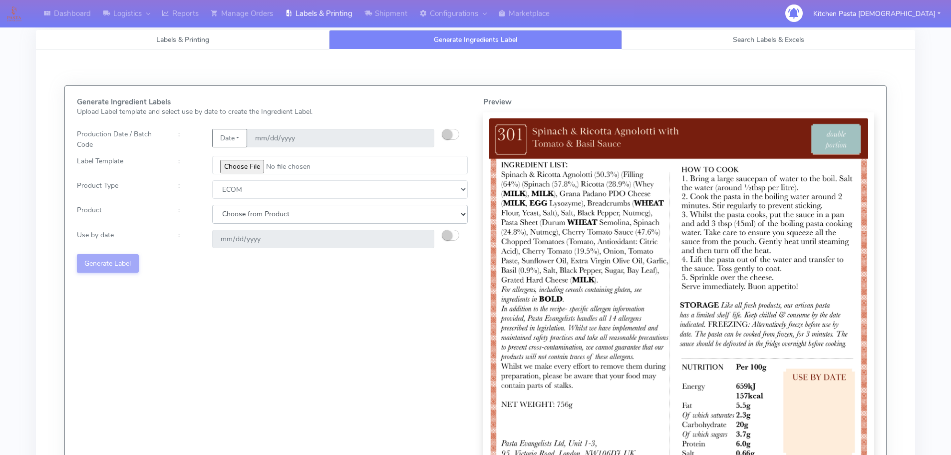
select select "1"
click at [212, 205] on select "Choose from Product PLAIN PASTA (EXCEPT HURRA) HURRA FILLED PASTA BUTTER (INTER…" at bounding box center [339, 214] width 255 height 18
type input "2025-10-14"
click at [240, 224] on div "Generate Ingredient Labels Upload Label template and select use by date to crea…" at bounding box center [272, 300] width 406 height 405
click at [243, 215] on select "Choose from Product PLAIN PASTA (EXCEPT HURRA) HURRA FILLED PASTA BUTTER (INTER…" at bounding box center [339, 214] width 255 height 18
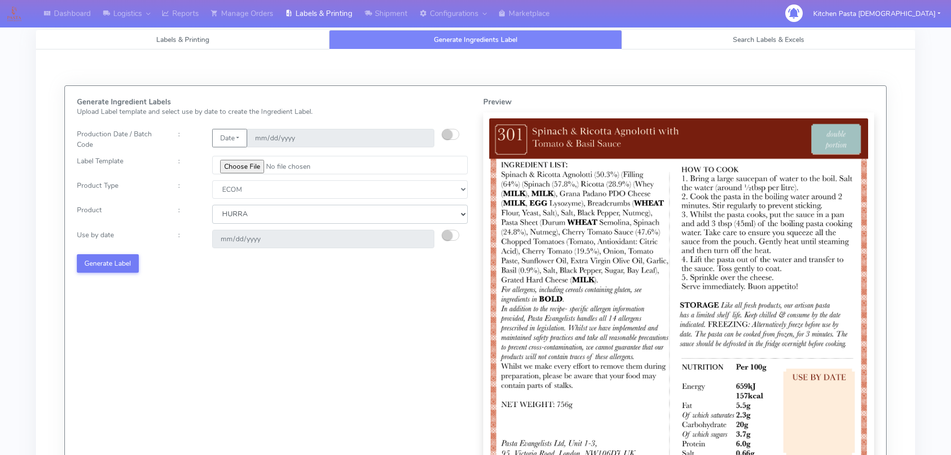
select select "0"
click at [212, 205] on select "Choose from Product PLAIN PASTA (EXCEPT HURRA) HURRA FILLED PASTA BUTTER (INTER…" at bounding box center [339, 214] width 255 height 18
click at [447, 234] on small "button" at bounding box center [447, 235] width 10 height 10
click at [420, 237] on input "[DATE]" at bounding box center [323, 239] width 222 height 18
type input "[DATE]"
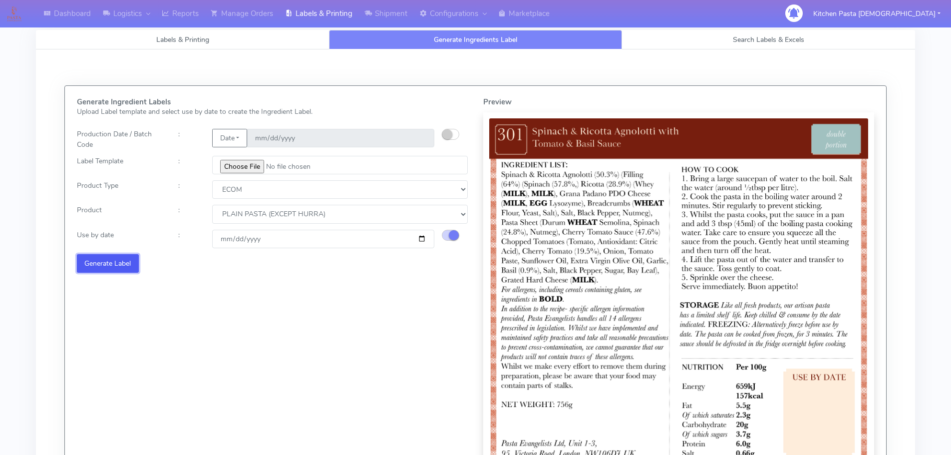
click at [131, 263] on button "Generate Label" at bounding box center [108, 263] width 62 height 18
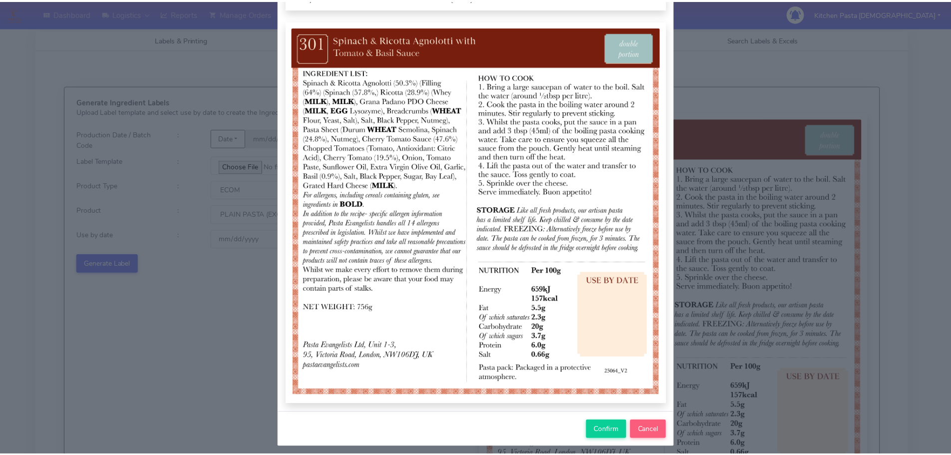
scroll to position [103, 0]
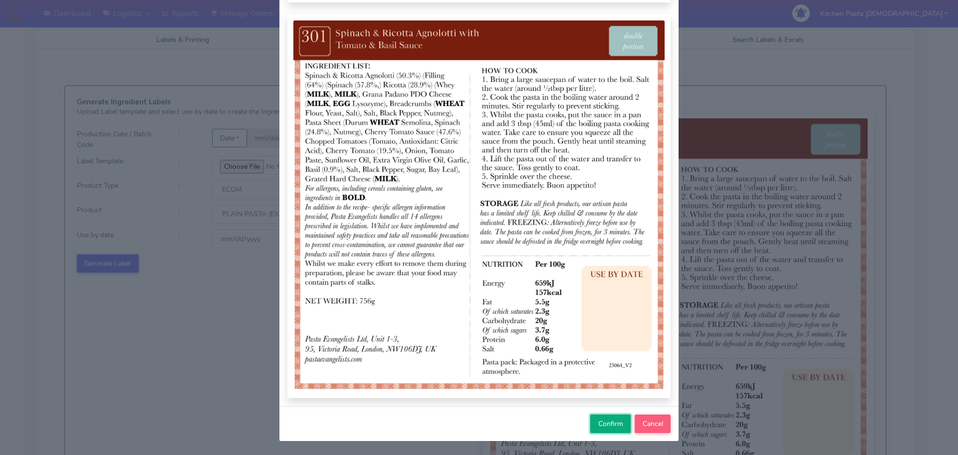
click at [609, 425] on span "Confirm" at bounding box center [610, 423] width 25 height 9
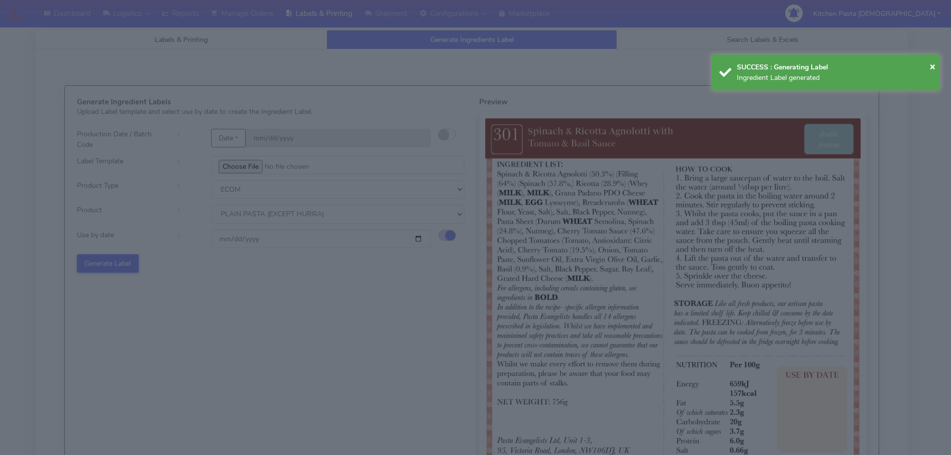
select select
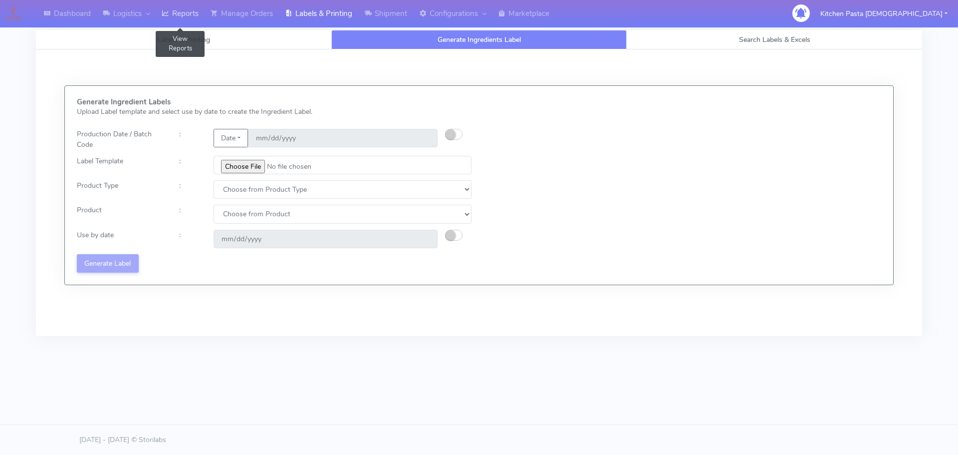
click at [198, 18] on link "Reports" at bounding box center [180, 13] width 49 height 27
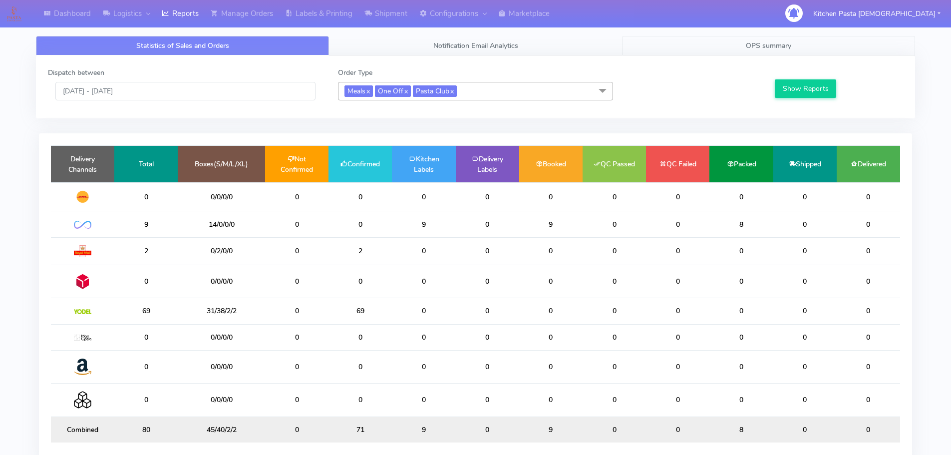
click at [718, 44] on link "OPS summary" at bounding box center [768, 45] width 293 height 19
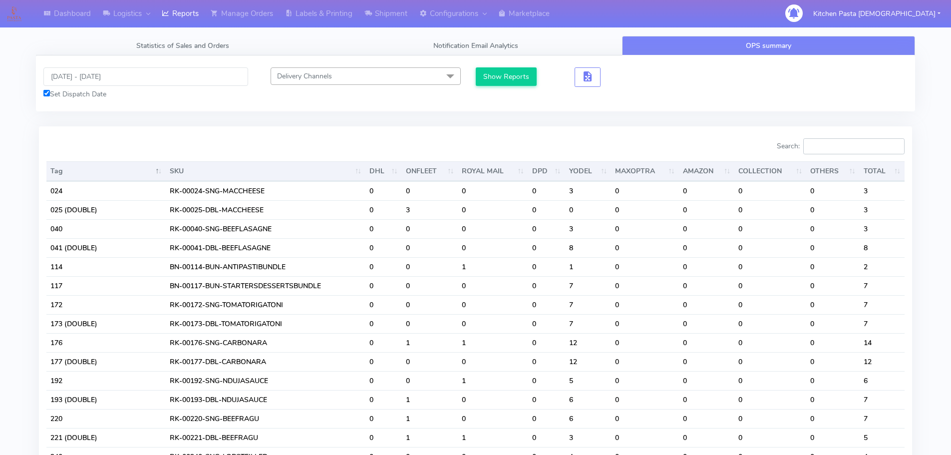
click at [851, 148] on input "Search:" at bounding box center [853, 146] width 101 height 16
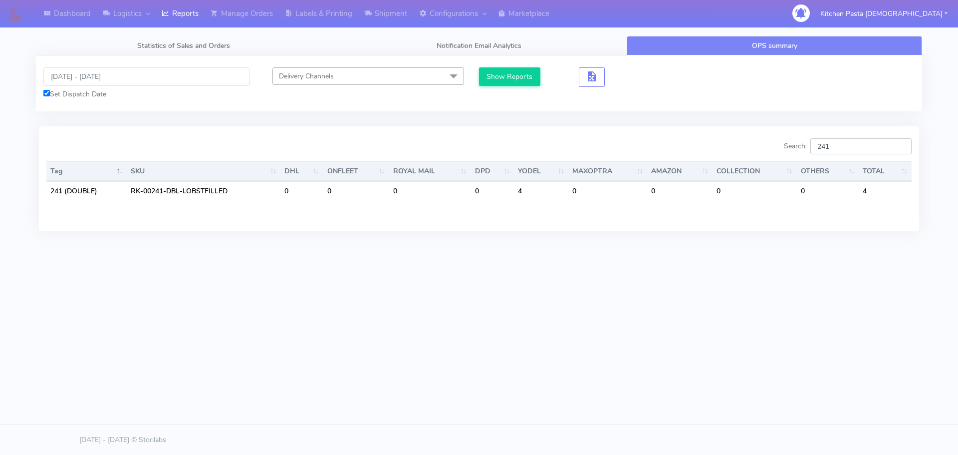
type input "241"
drag, startPoint x: 108, startPoint y: 70, endPoint x: 92, endPoint y: 52, distance: 23.7
click at [95, 55] on tabset "Statistics of Sales and Orders Notification Email Analytics OPS summary Dispatc…" at bounding box center [479, 139] width 886 height 207
click at [109, 82] on input "10/10/2025 - 10/10/2025" at bounding box center [146, 76] width 207 height 18
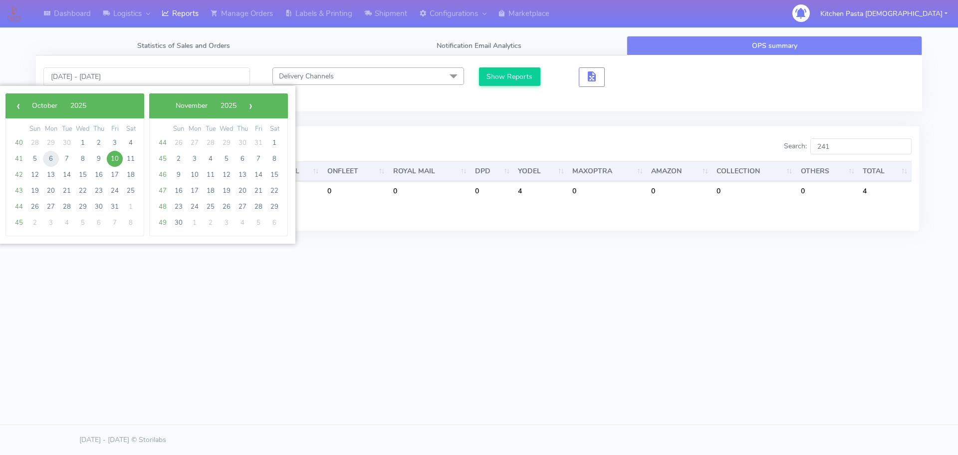
click at [55, 157] on span "6" at bounding box center [51, 159] width 16 height 16
click at [94, 159] on span "9" at bounding box center [99, 159] width 16 height 16
type input "06/10/2025 - 09/10/2025"
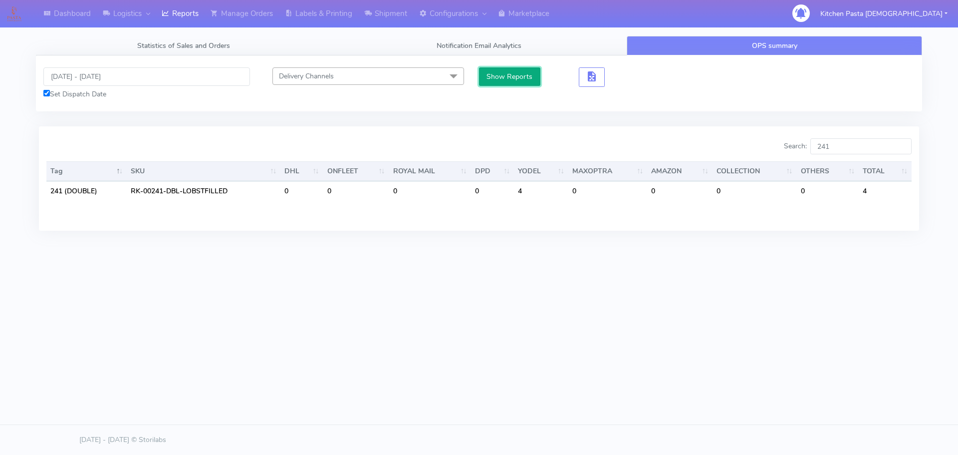
click at [517, 77] on button "Show Reports" at bounding box center [509, 76] width 61 height 18
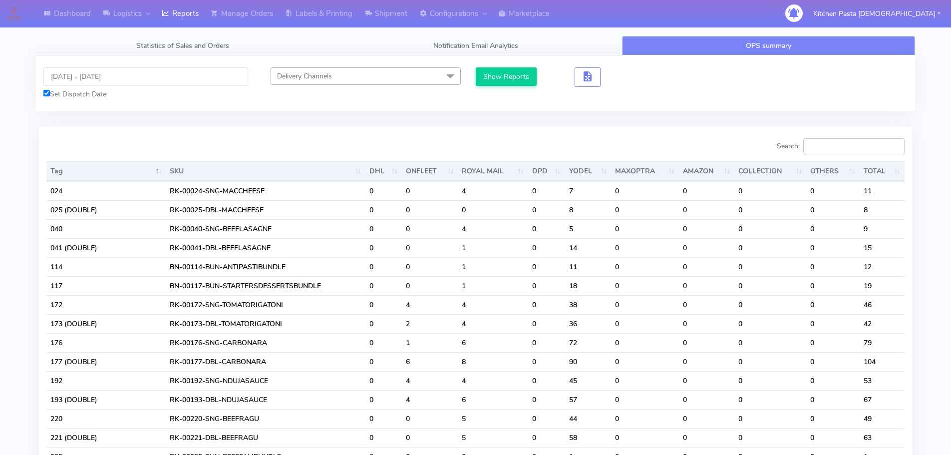
click at [851, 144] on input "Search:" at bounding box center [853, 146] width 101 height 16
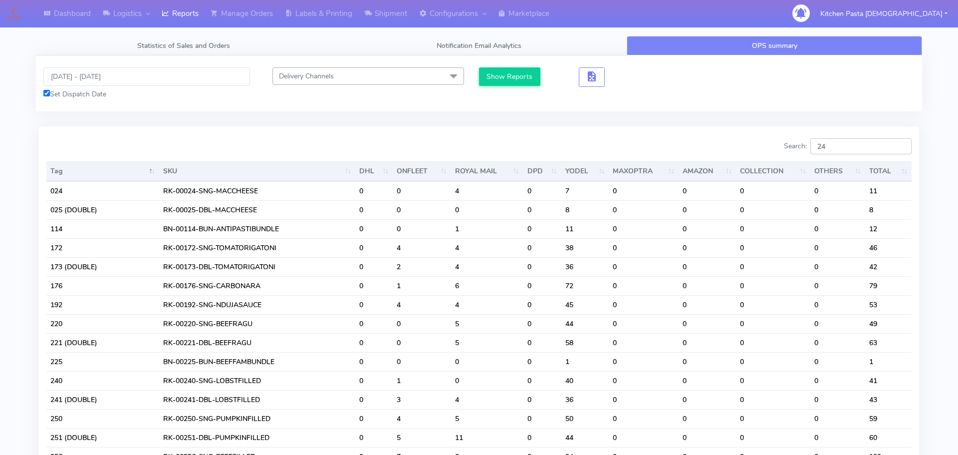
type input "2"
